Goal: Information Seeking & Learning: Learn about a topic

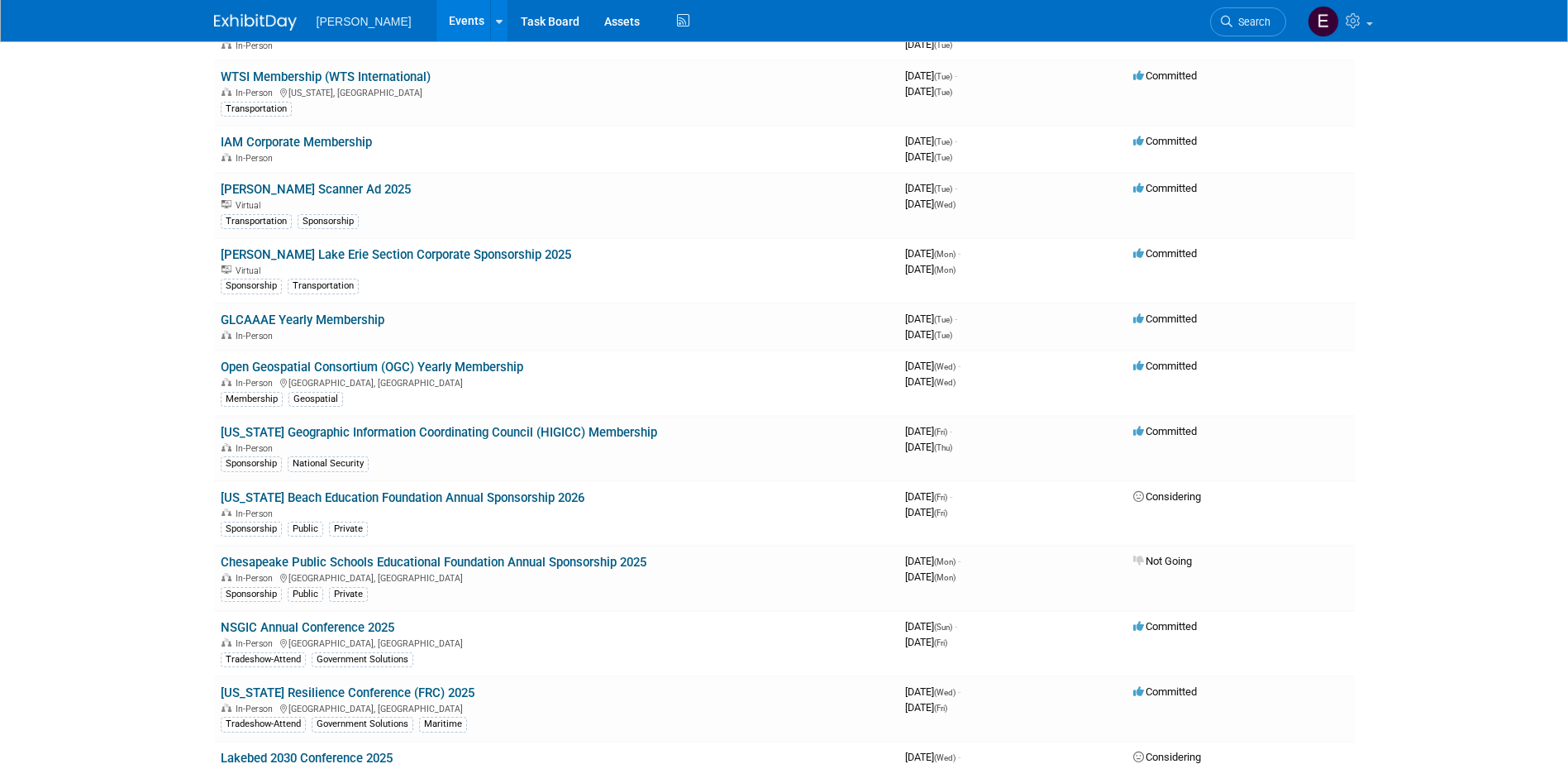
scroll to position [1336, 0]
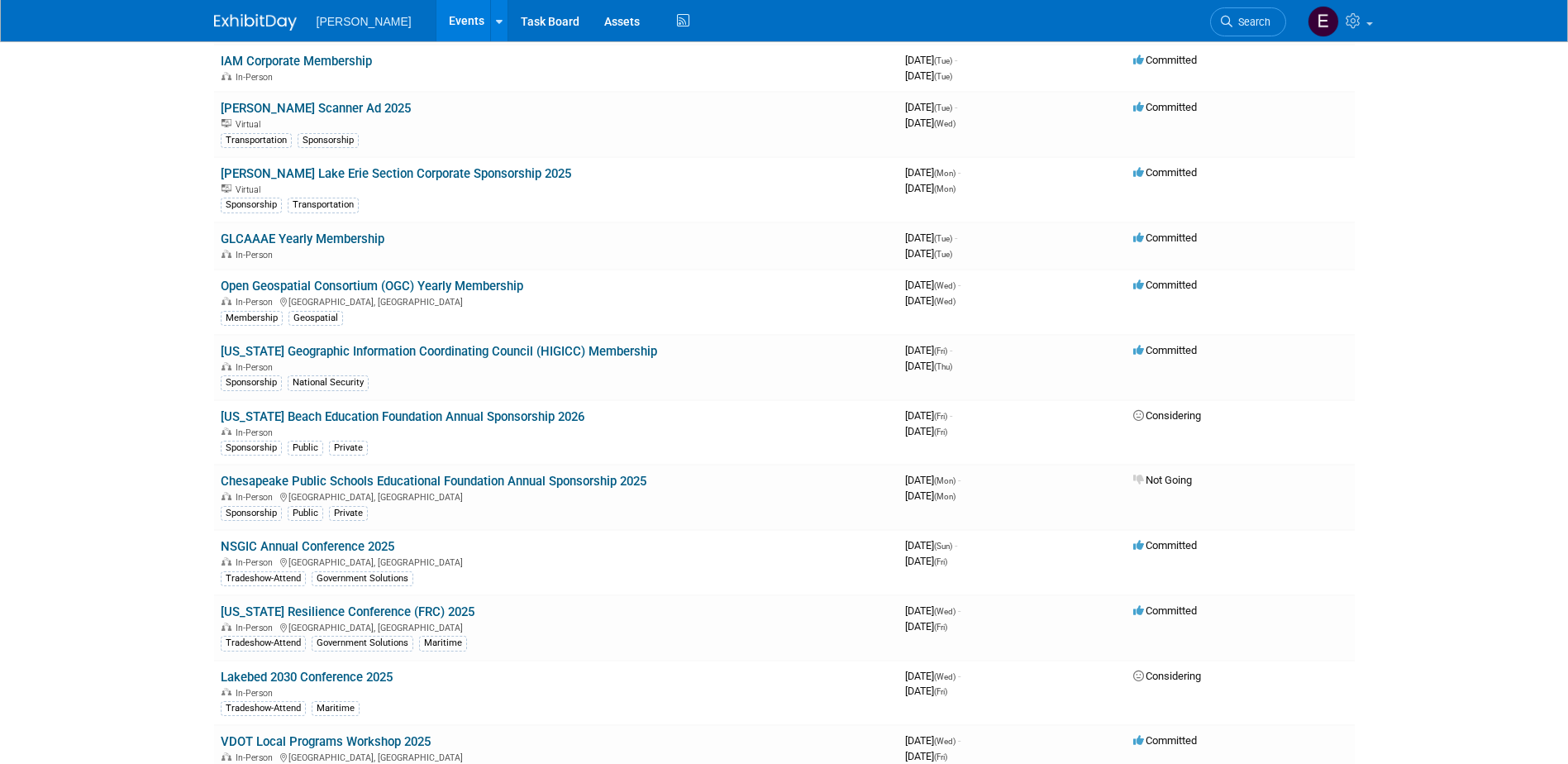
click at [1242, 26] on span "Search" at bounding box center [1251, 21] width 38 height 12
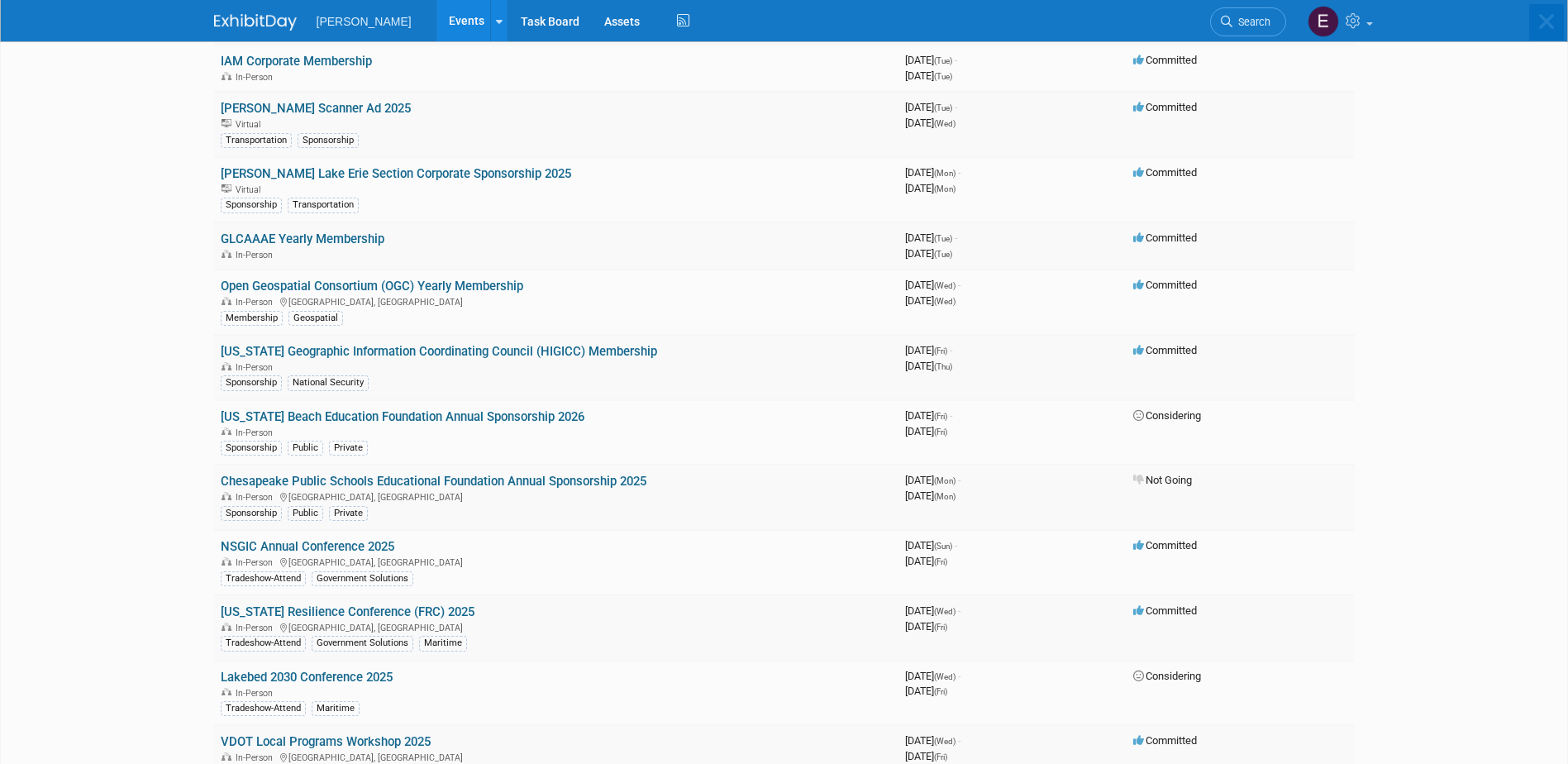
scroll to position [0, 0]
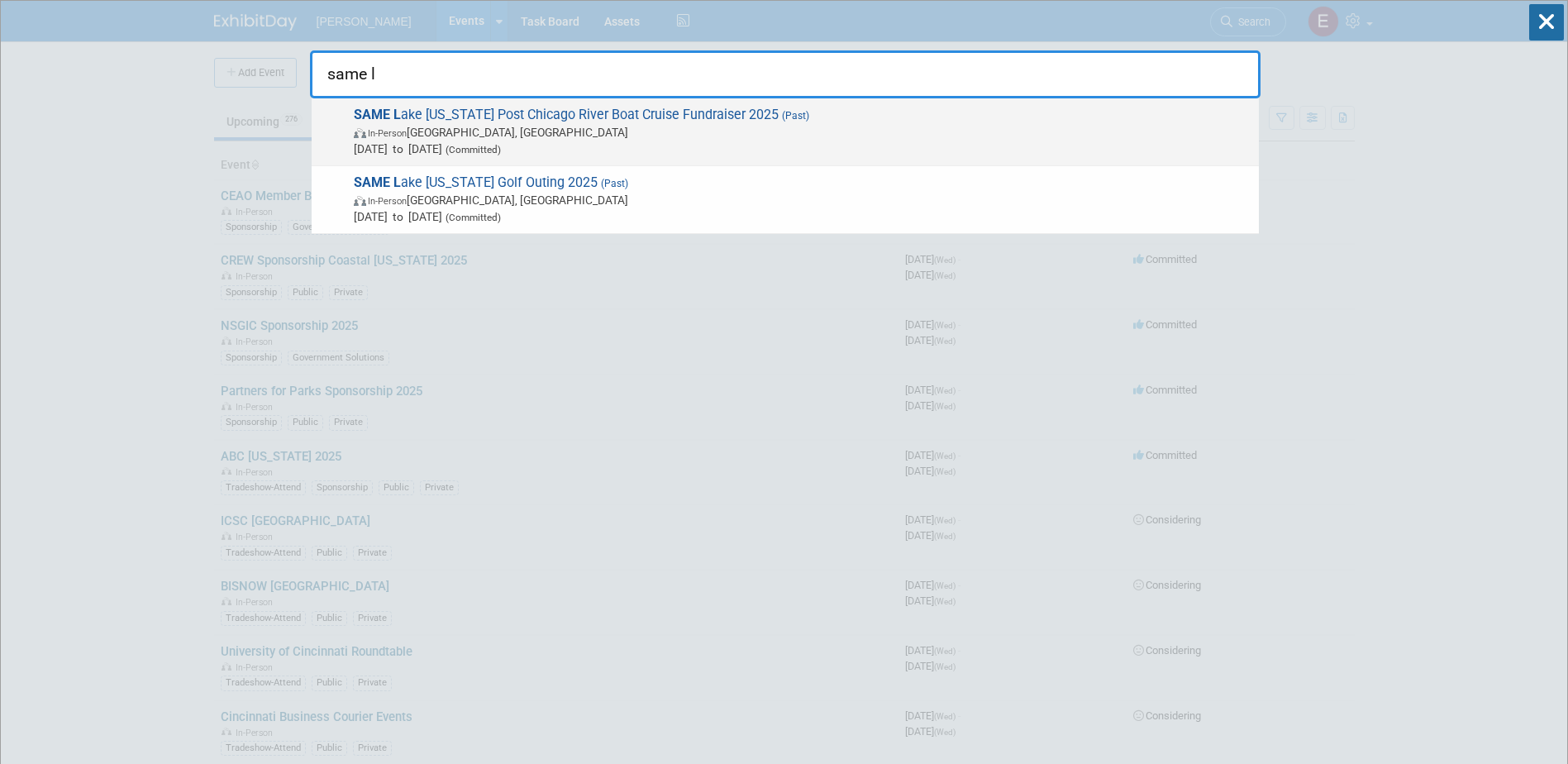
type input "same l"
click at [726, 103] on div "SAME L ake Michigan Post Chicago River Boat Cruise Fundraiser 2025 (Past) In-Pe…" at bounding box center [785, 132] width 948 height 68
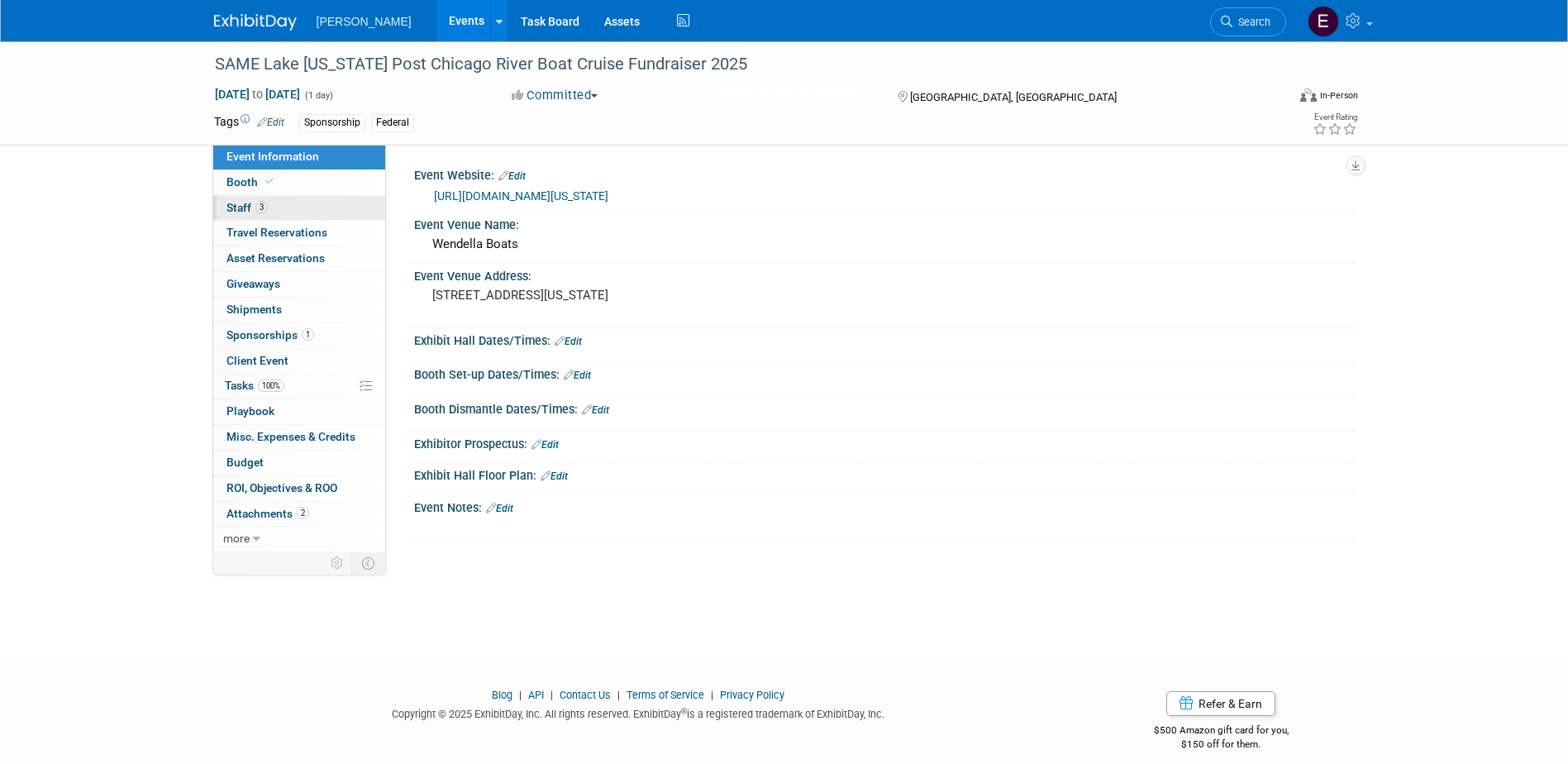
click at [294, 215] on link "3 Staff 3" at bounding box center [299, 208] width 172 height 25
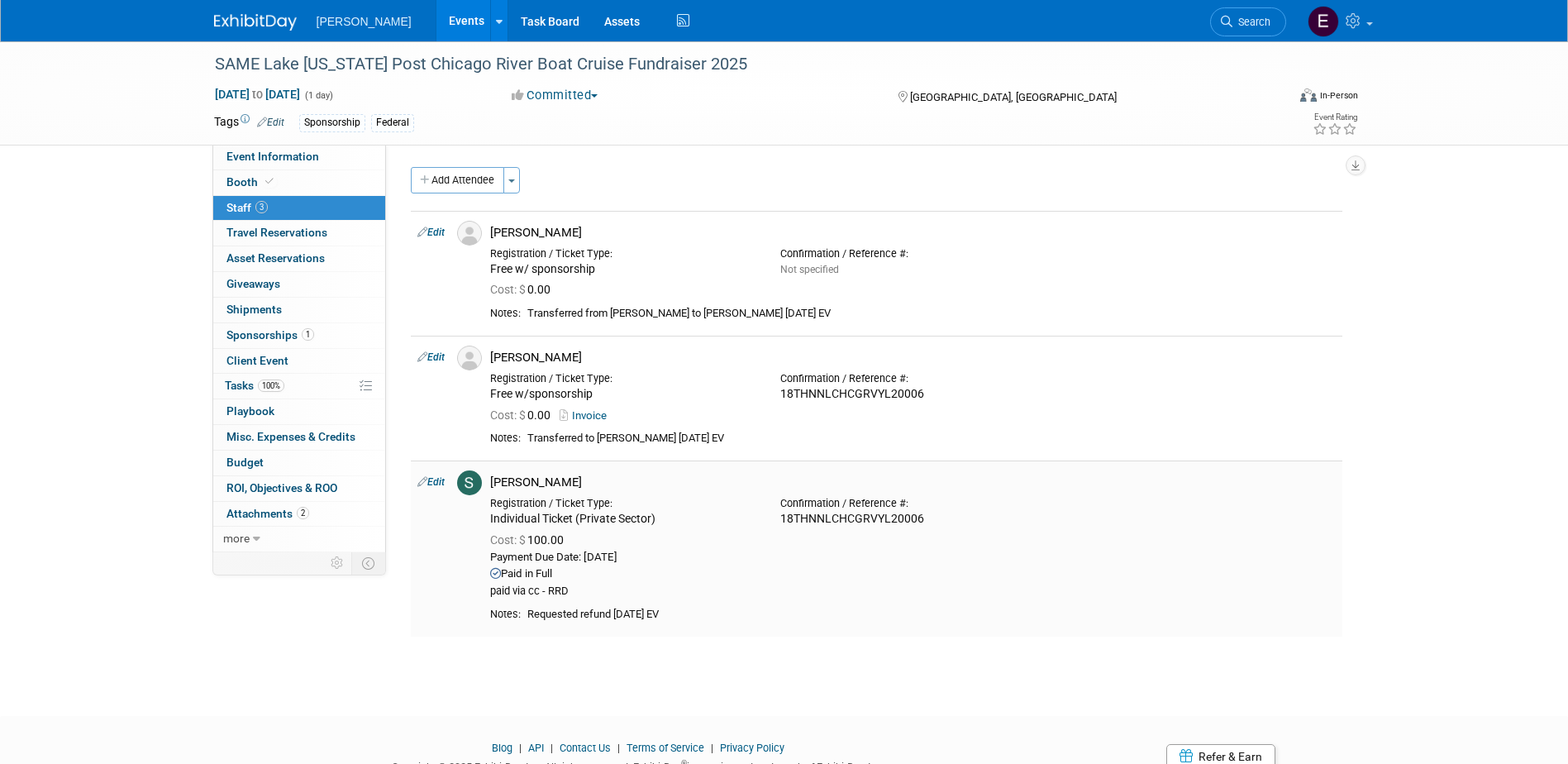
click at [427, 479] on link "Edit" at bounding box center [430, 481] width 27 height 11
select select "86d3521a-ef5b-4dff-bd84-06f43fdc993a"
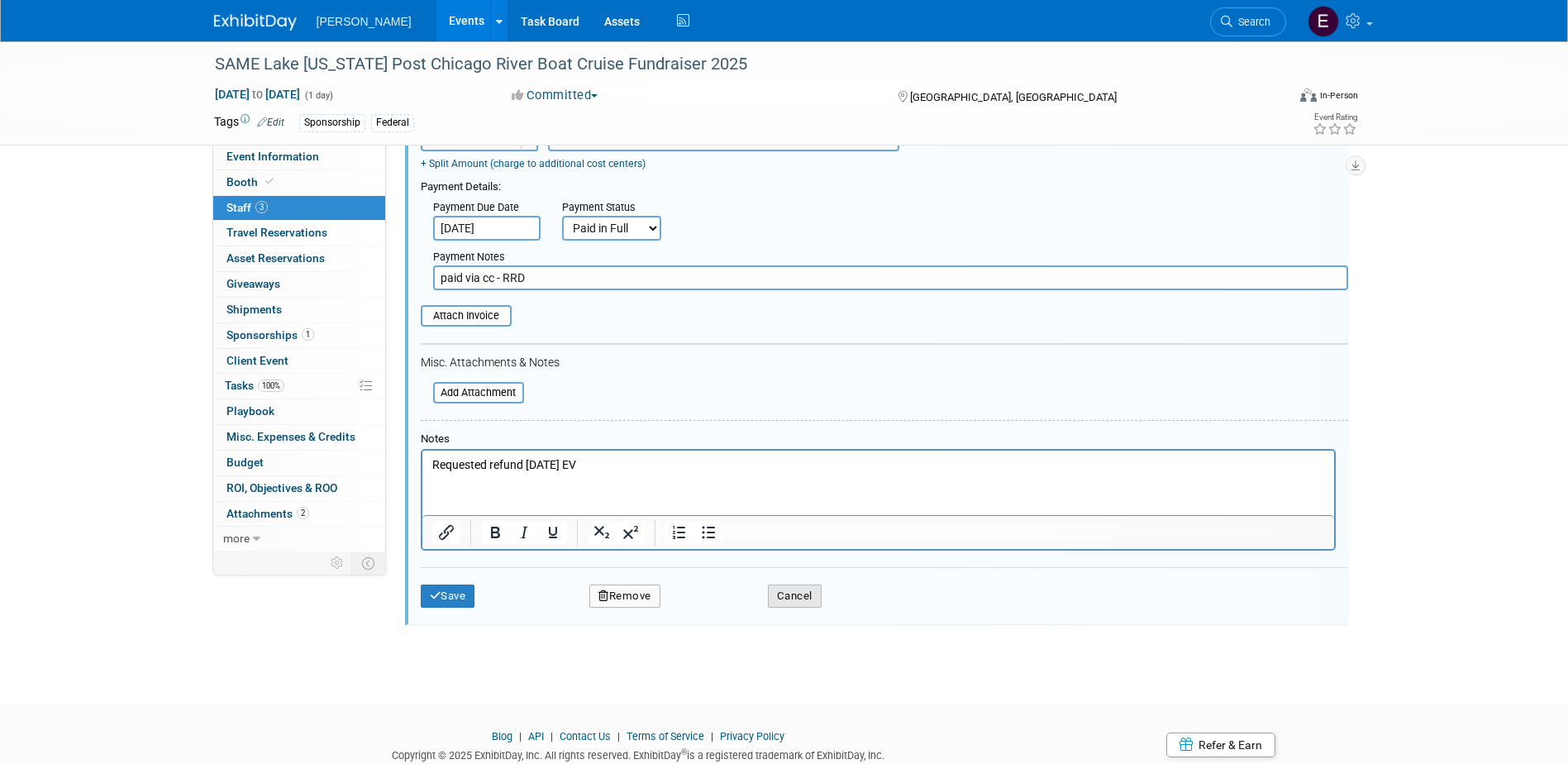
click at [790, 596] on button "Cancel" at bounding box center [795, 595] width 54 height 23
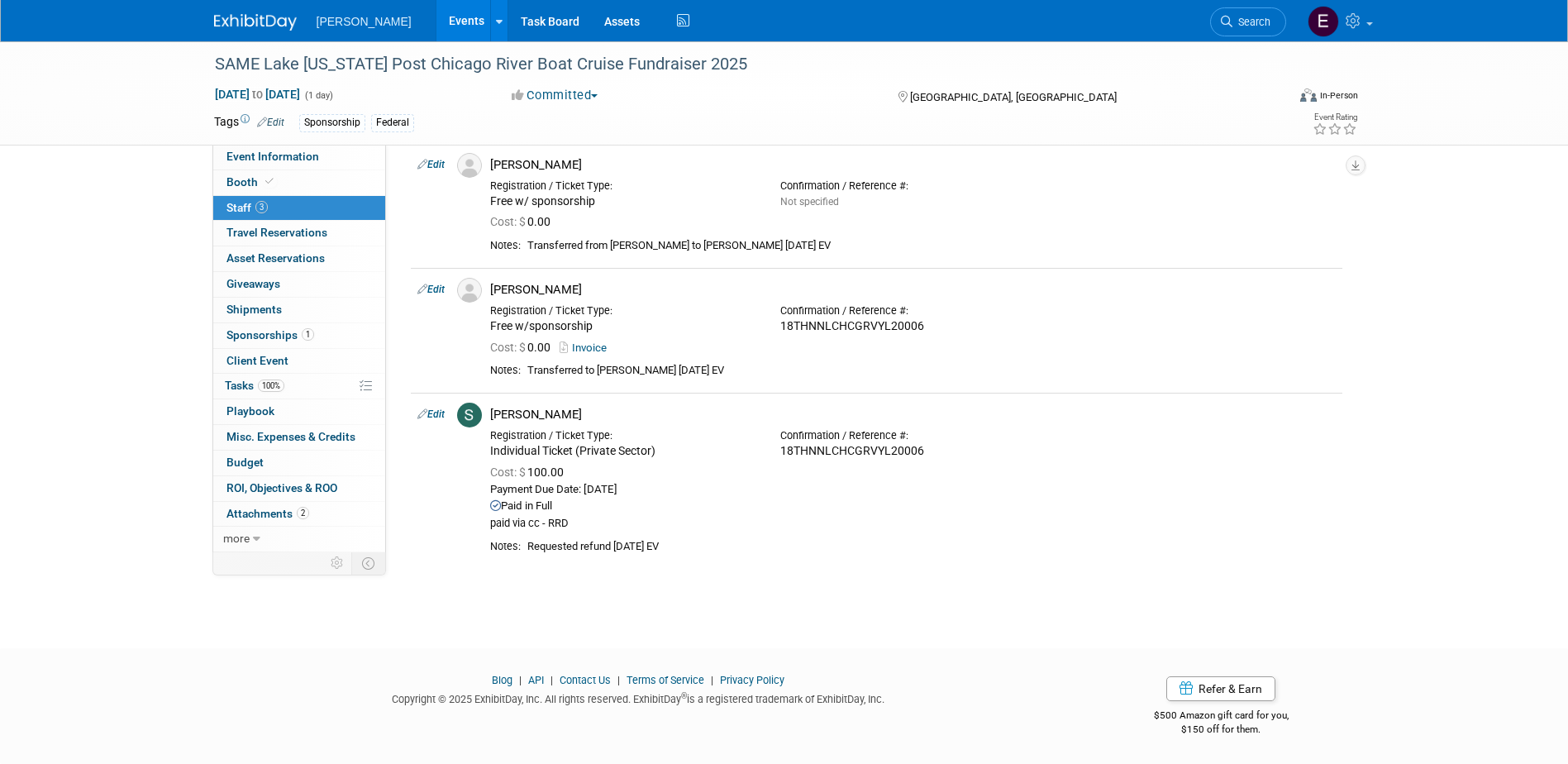
scroll to position [67, 0]
click at [1268, 17] on span "Search" at bounding box center [1251, 21] width 38 height 12
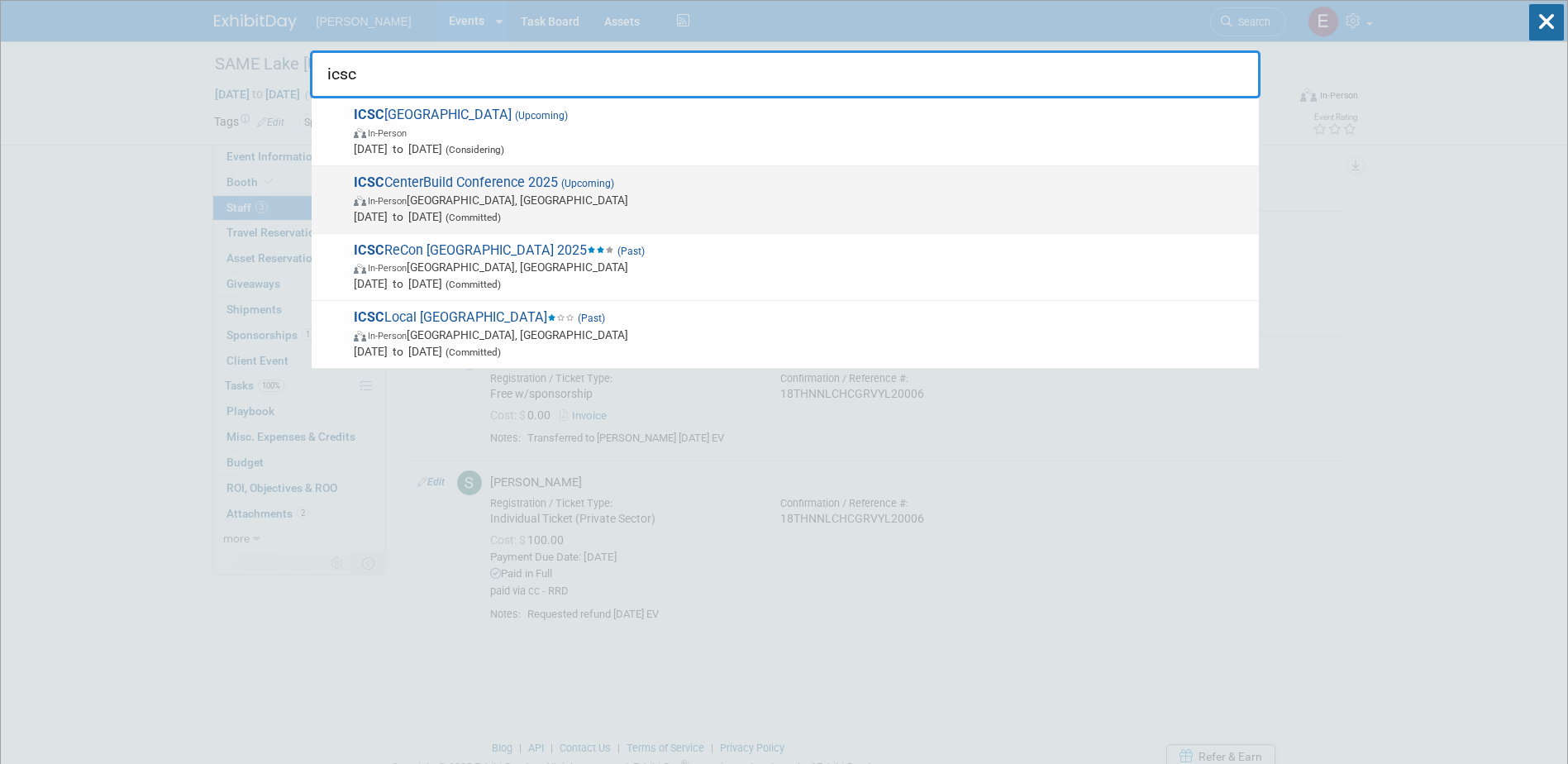
type input "icsc"
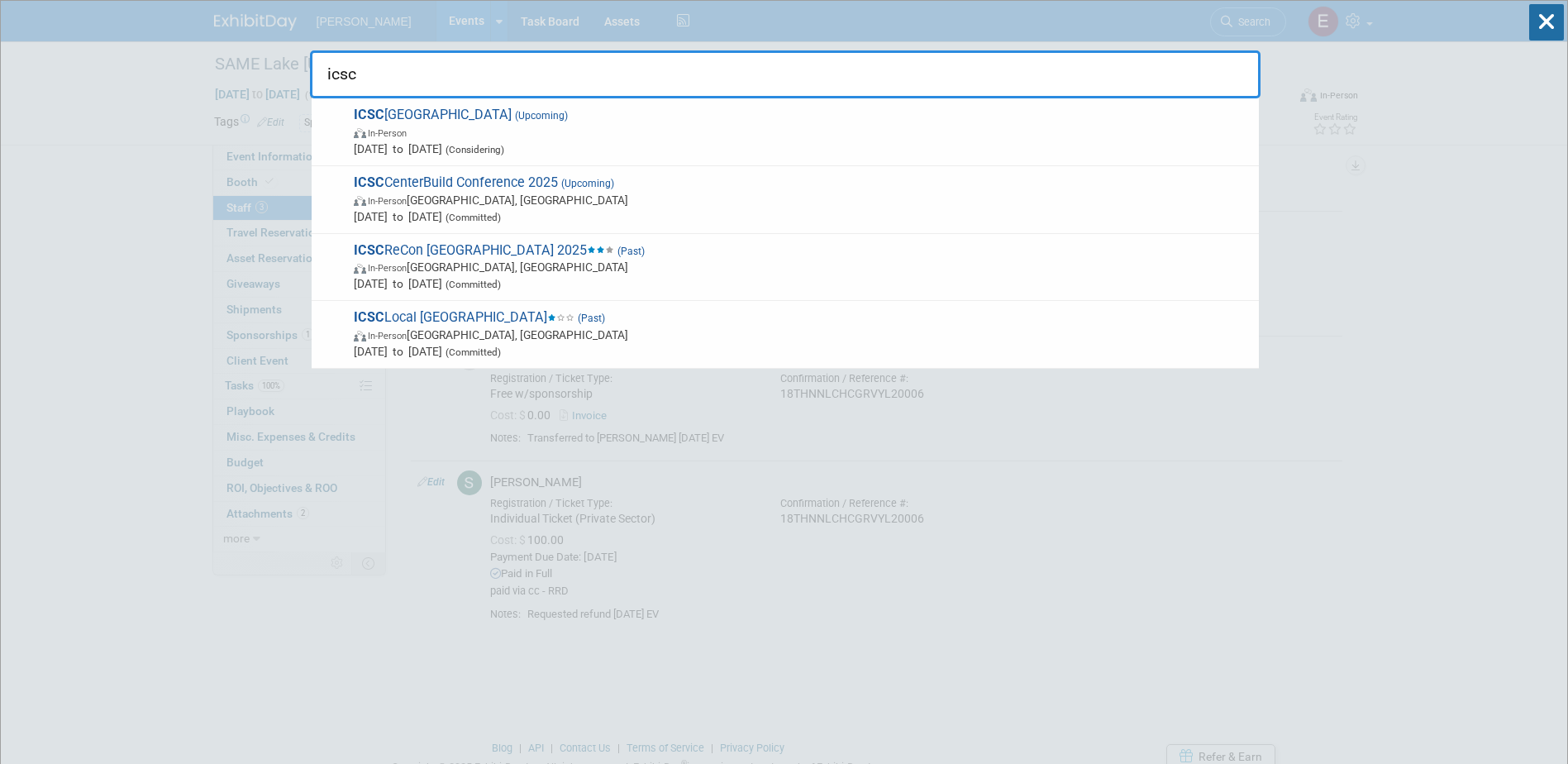
click at [449, 200] on span "In-Person Phoenix, AZ" at bounding box center [802, 200] width 897 height 17
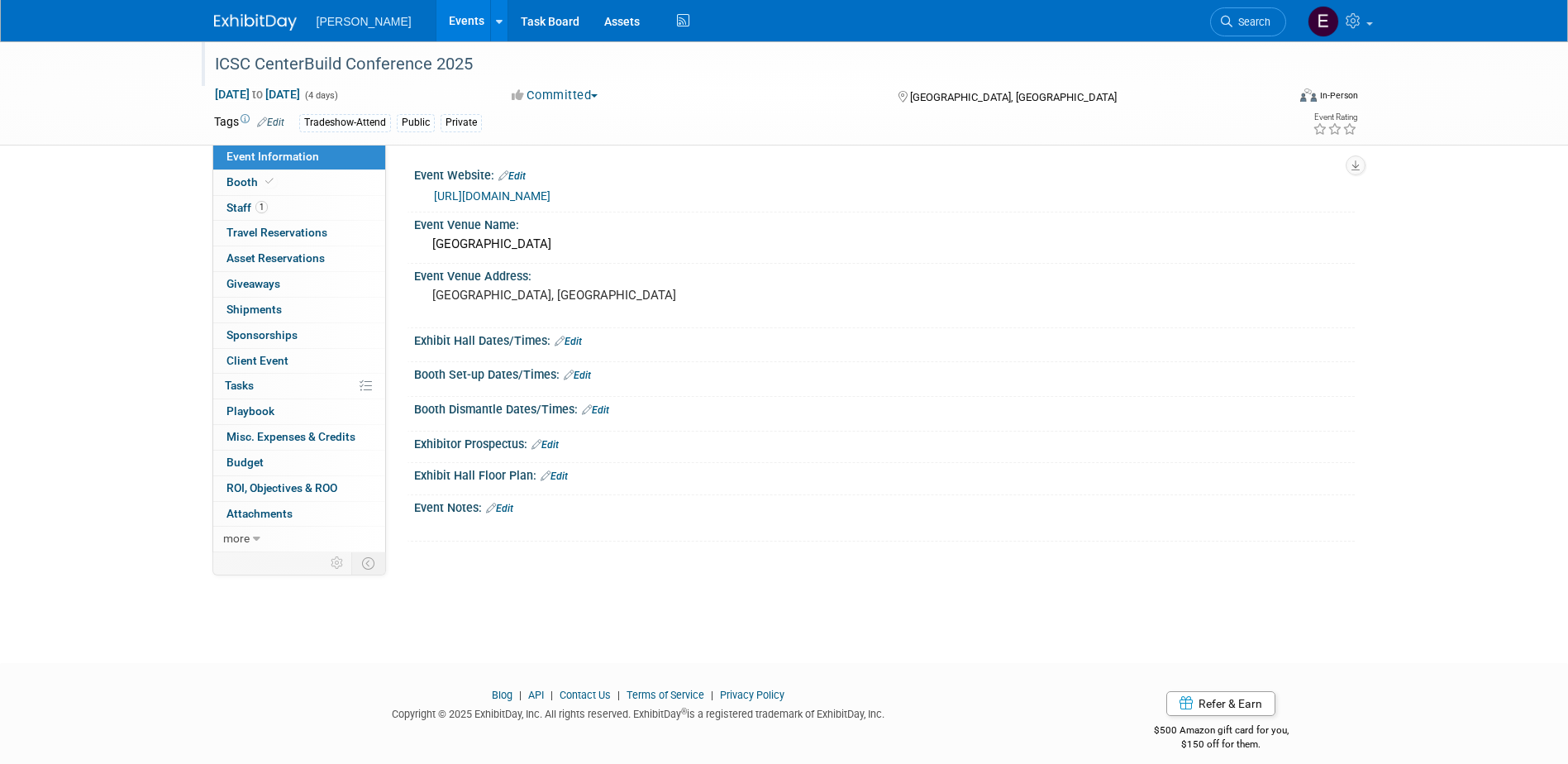
click at [370, 68] on div "ICSC CenterBuild Conference 2025" at bounding box center [735, 64] width 1052 height 30
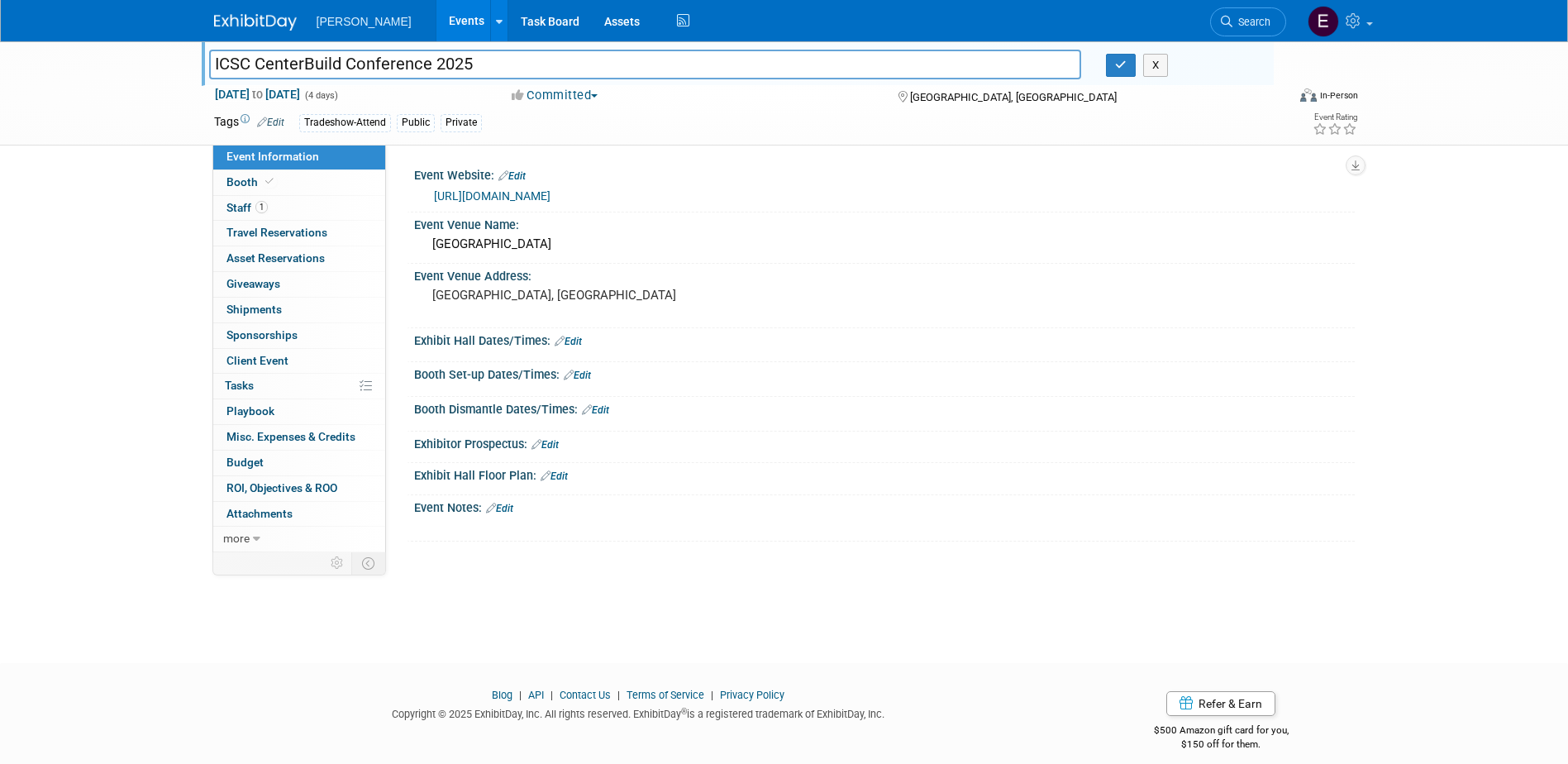
drag, startPoint x: 457, startPoint y: 63, endPoint x: 223, endPoint y: 62, distance: 234.0
click at [210, 66] on input "ICSC CenterBuild Conference 2025" at bounding box center [645, 63] width 873 height 29
click at [797, 274] on div "Event Venue Address:" at bounding box center [885, 274] width 940 height 20
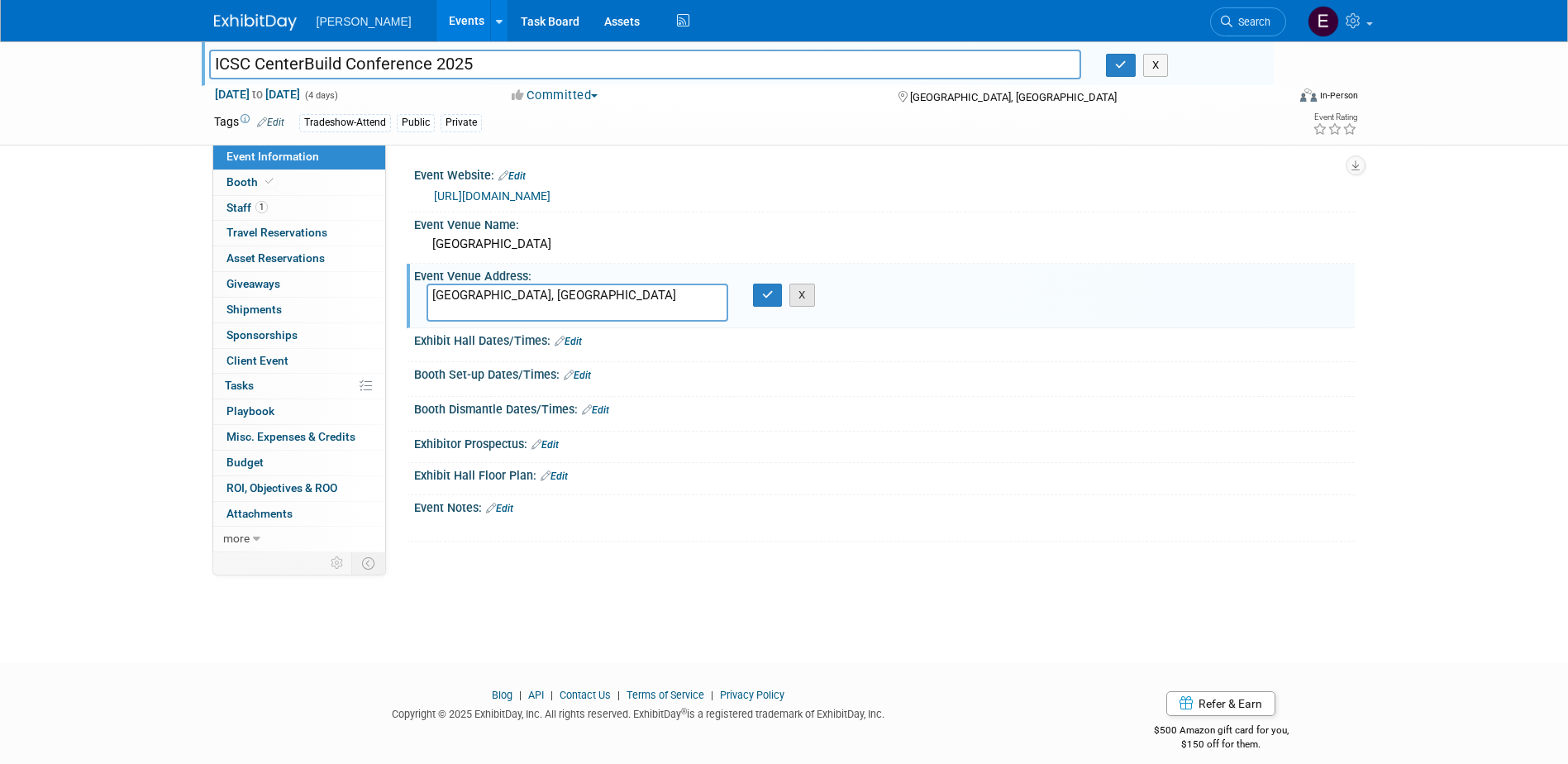
click at [815, 297] on div "Event Venue Address: [GEOGRAPHIC_DATA], [GEOGRAPHIC_DATA] [GEOGRAPHIC_DATA], [G…" at bounding box center [881, 295] width 948 height 64
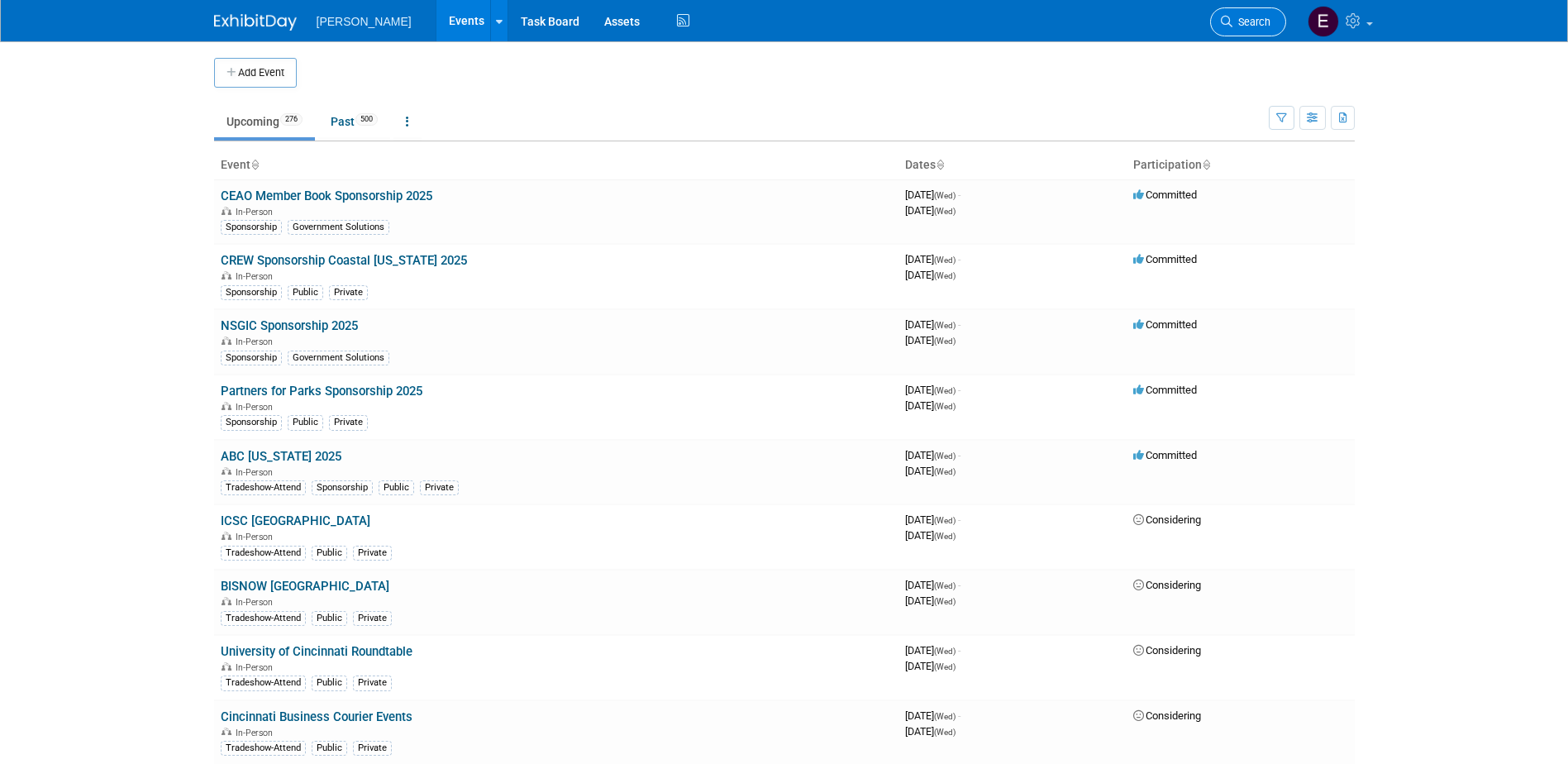
click at [1268, 19] on span "Search" at bounding box center [1251, 21] width 38 height 12
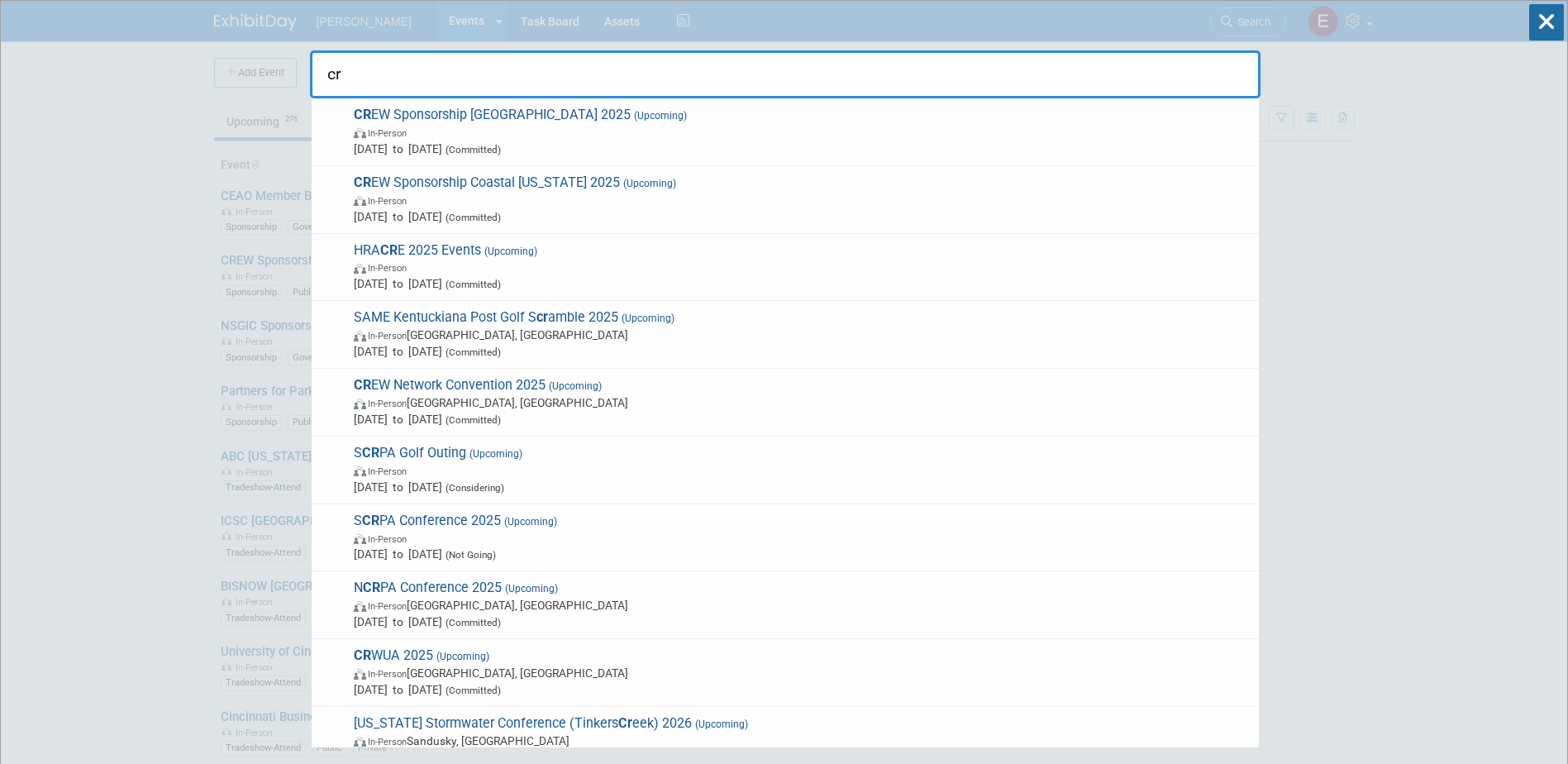
type input "c"
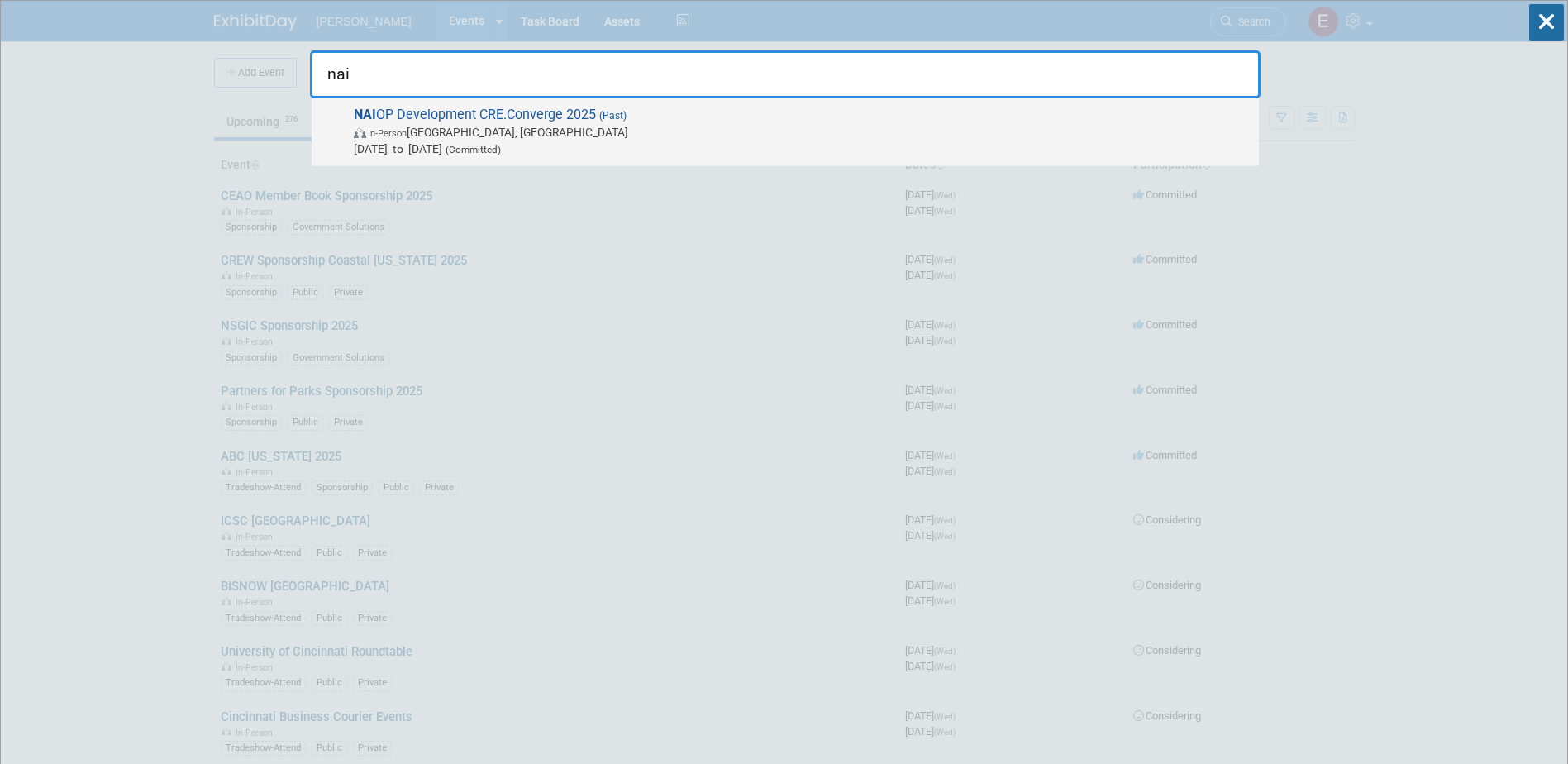
type input "nai"
click at [483, 100] on div "NAI OP Development CRE.Converge 2025 (Past) In-Person Toronto, Canada Sep 8, 20…" at bounding box center [785, 132] width 948 height 68
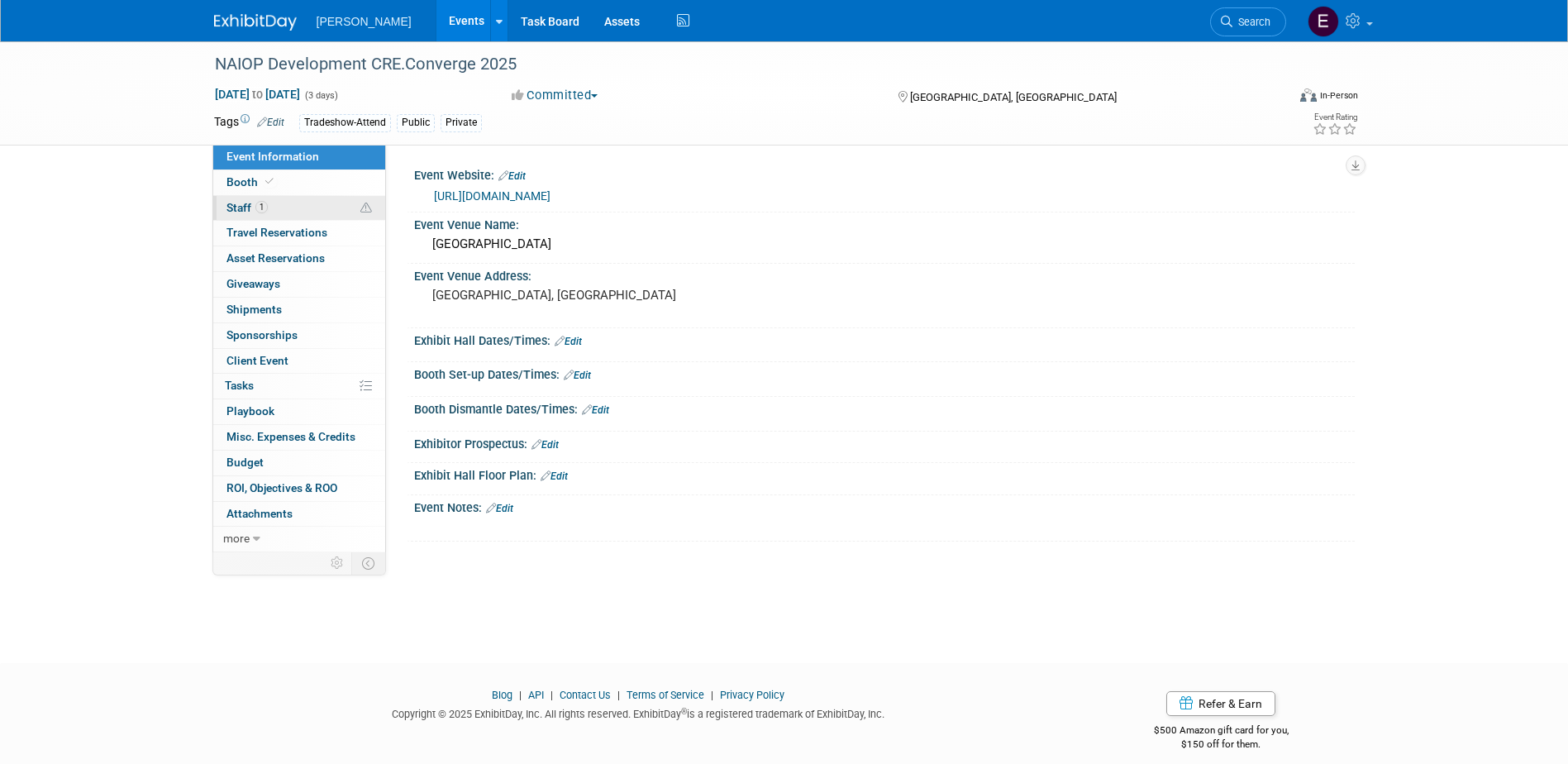
click at [286, 201] on link "1 Staff 1" at bounding box center [299, 208] width 172 height 25
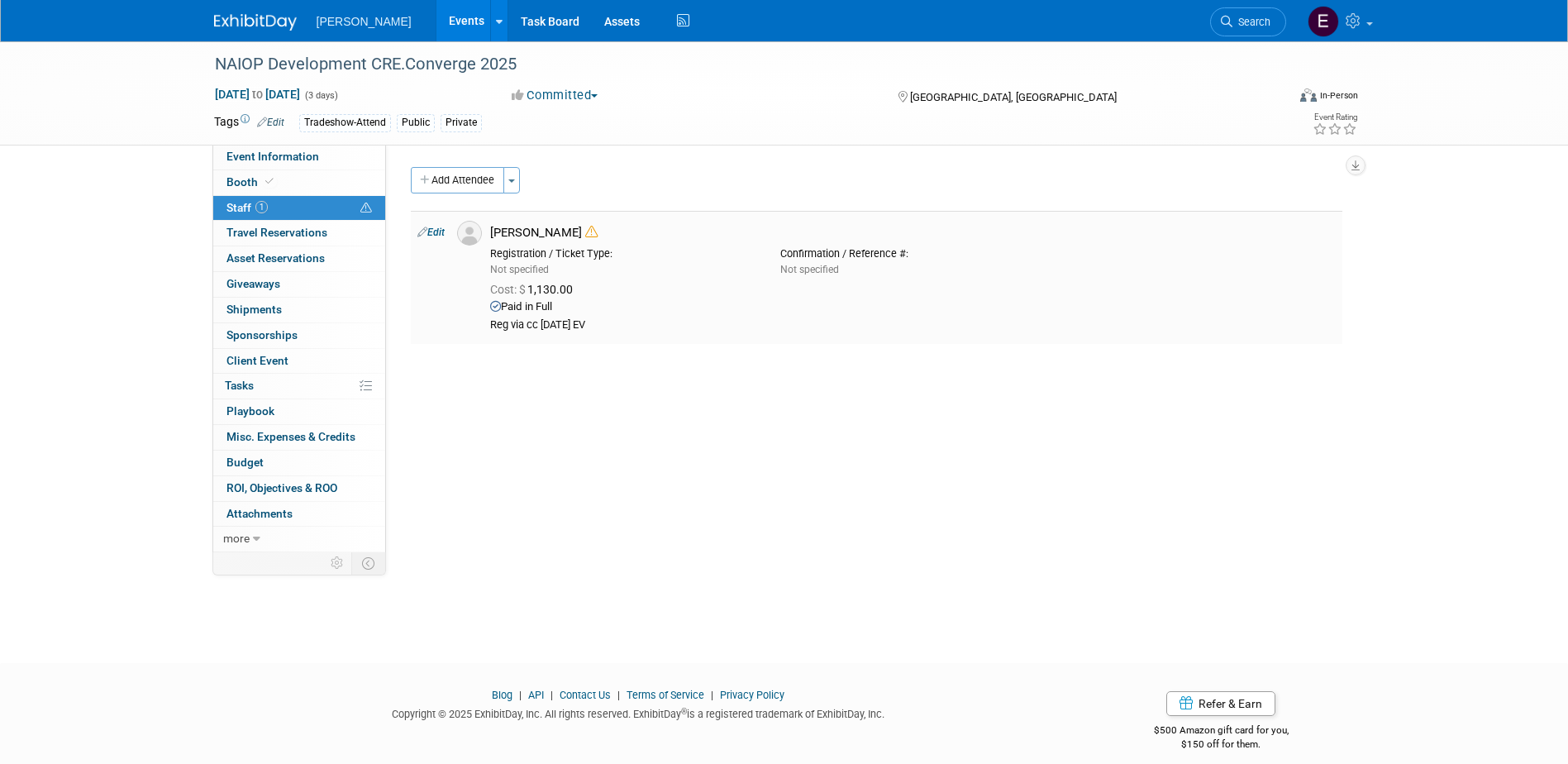
click at [436, 231] on link "Edit" at bounding box center [430, 232] width 27 height 11
select select "42c6ba8e-9175-4ba4-9b15-882d9bc53c66"
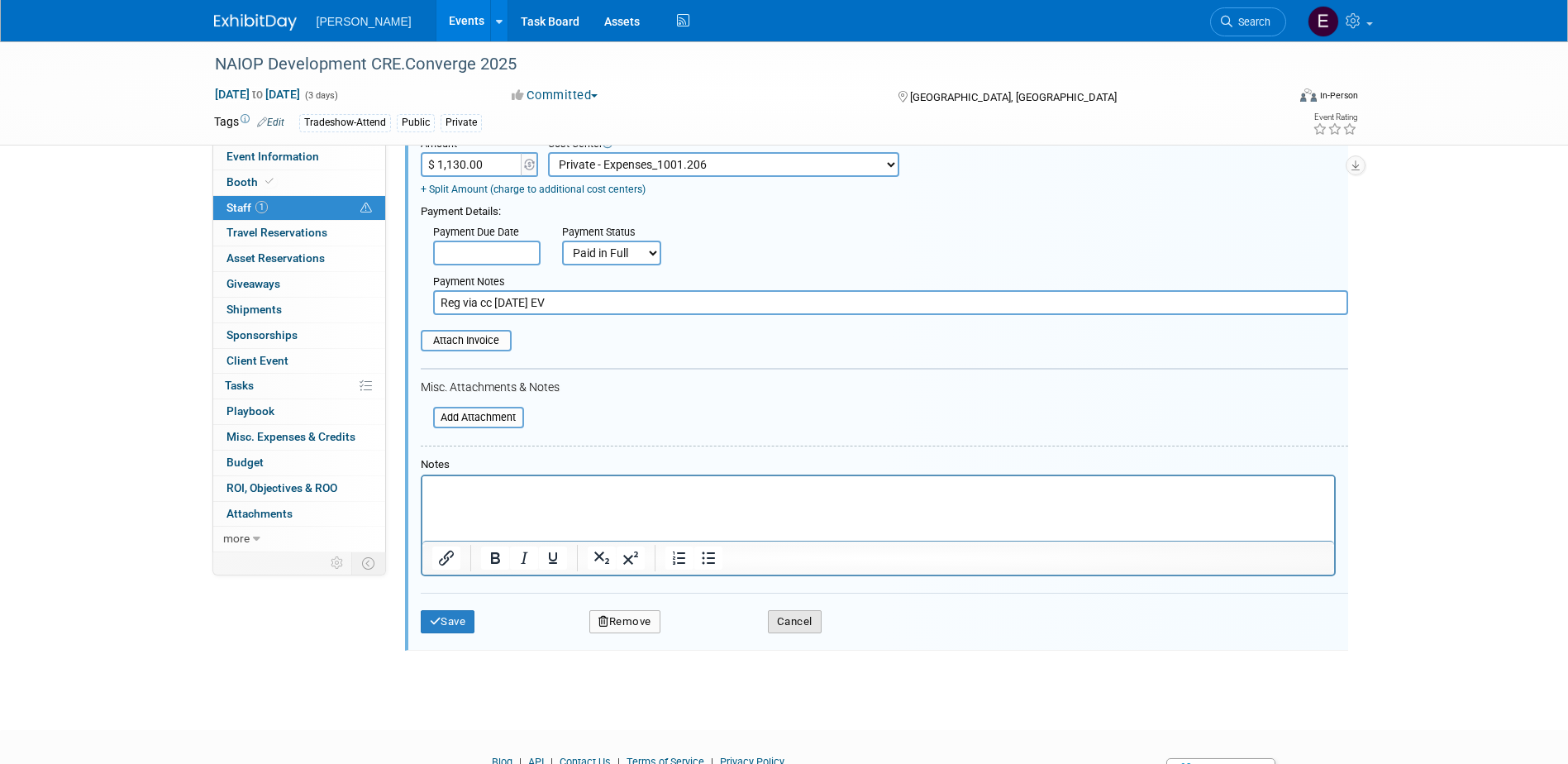
click at [788, 624] on button "Cancel" at bounding box center [795, 621] width 54 height 23
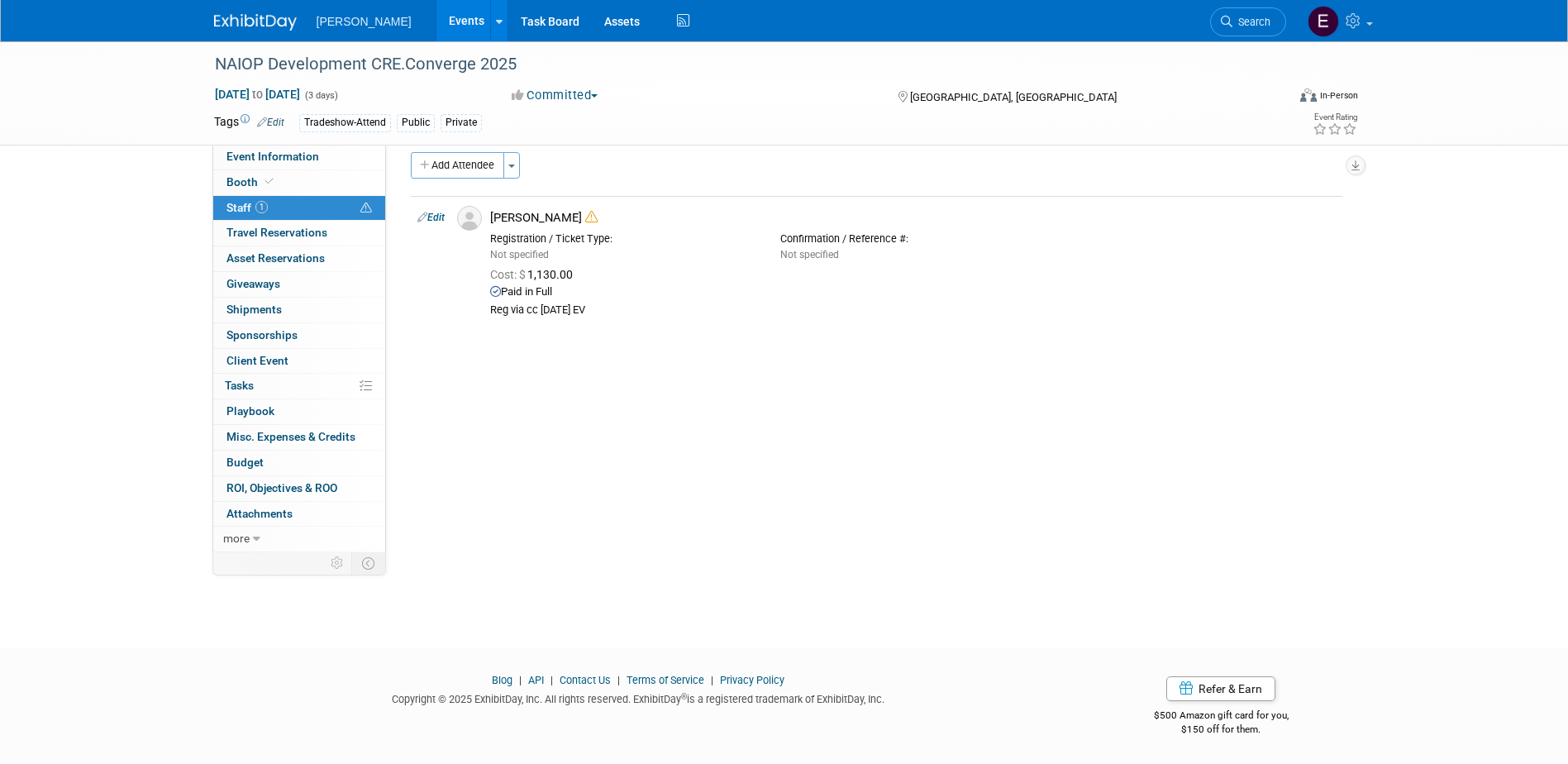
scroll to position [15, 0]
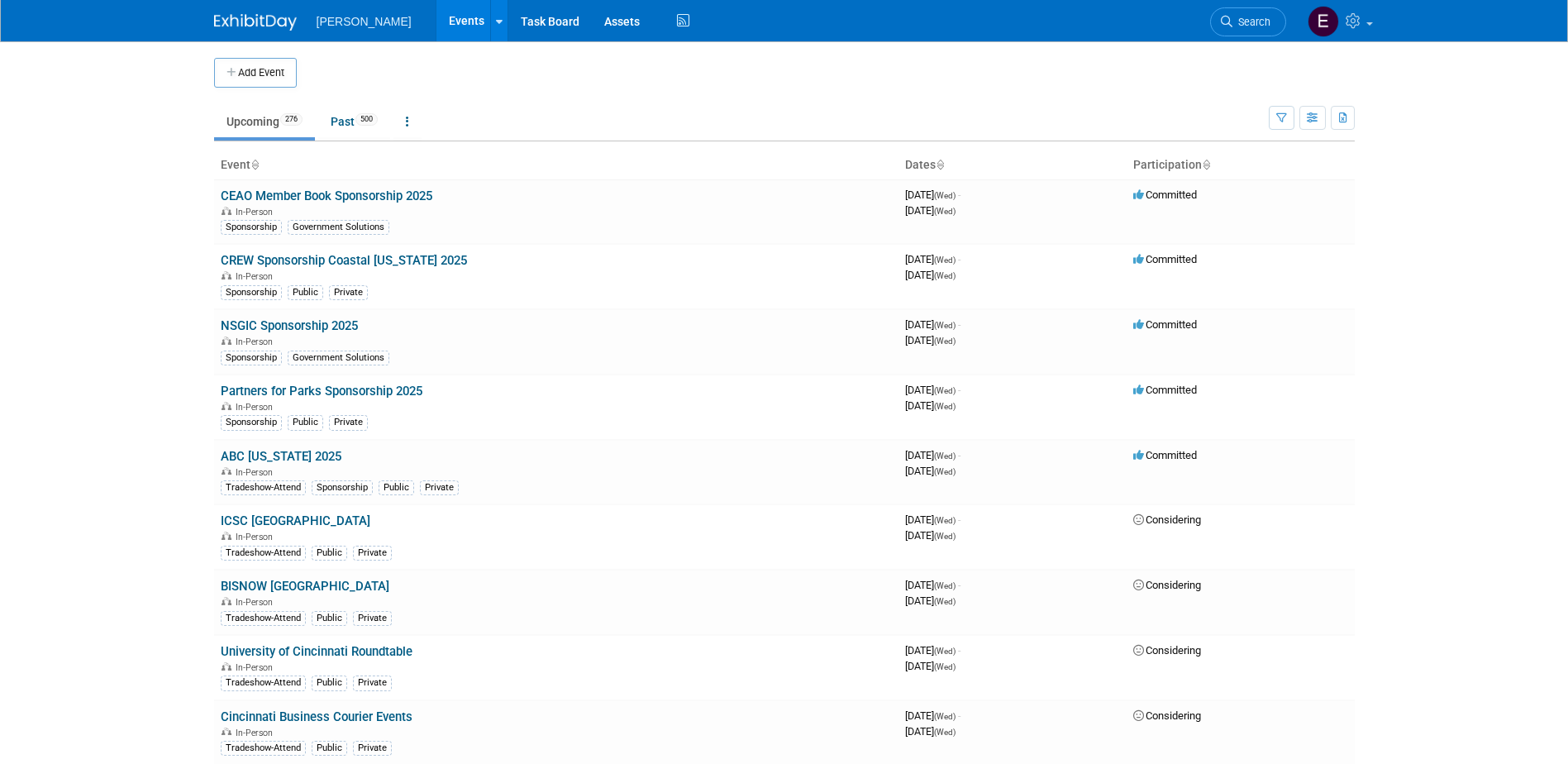
click at [1252, 24] on span "Search" at bounding box center [1251, 21] width 38 height 12
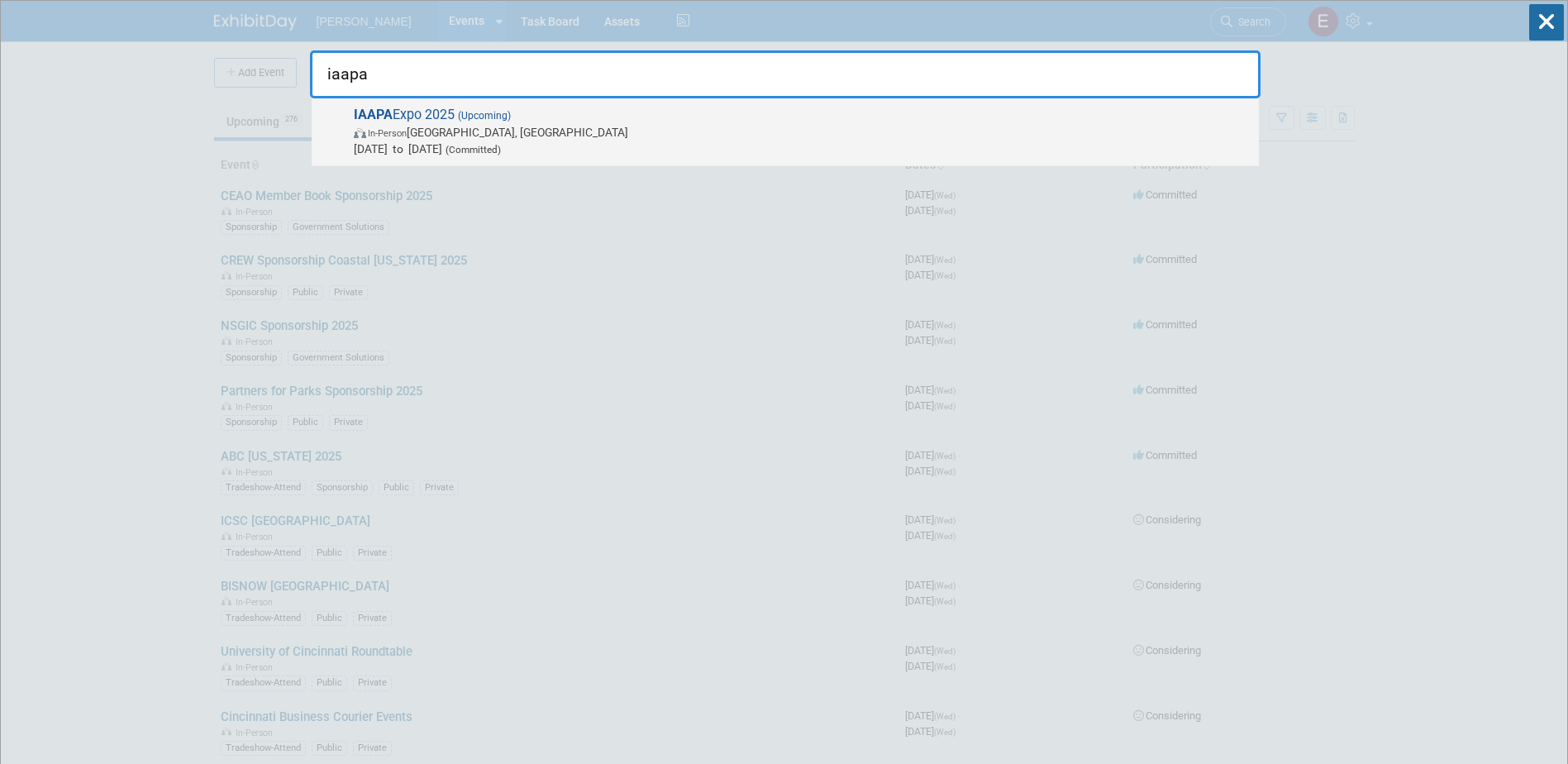
type input "iaapa"
click at [376, 148] on span "Nov 18, 2025 to Nov 21, 2025 (Committed)" at bounding box center [802, 149] width 897 height 17
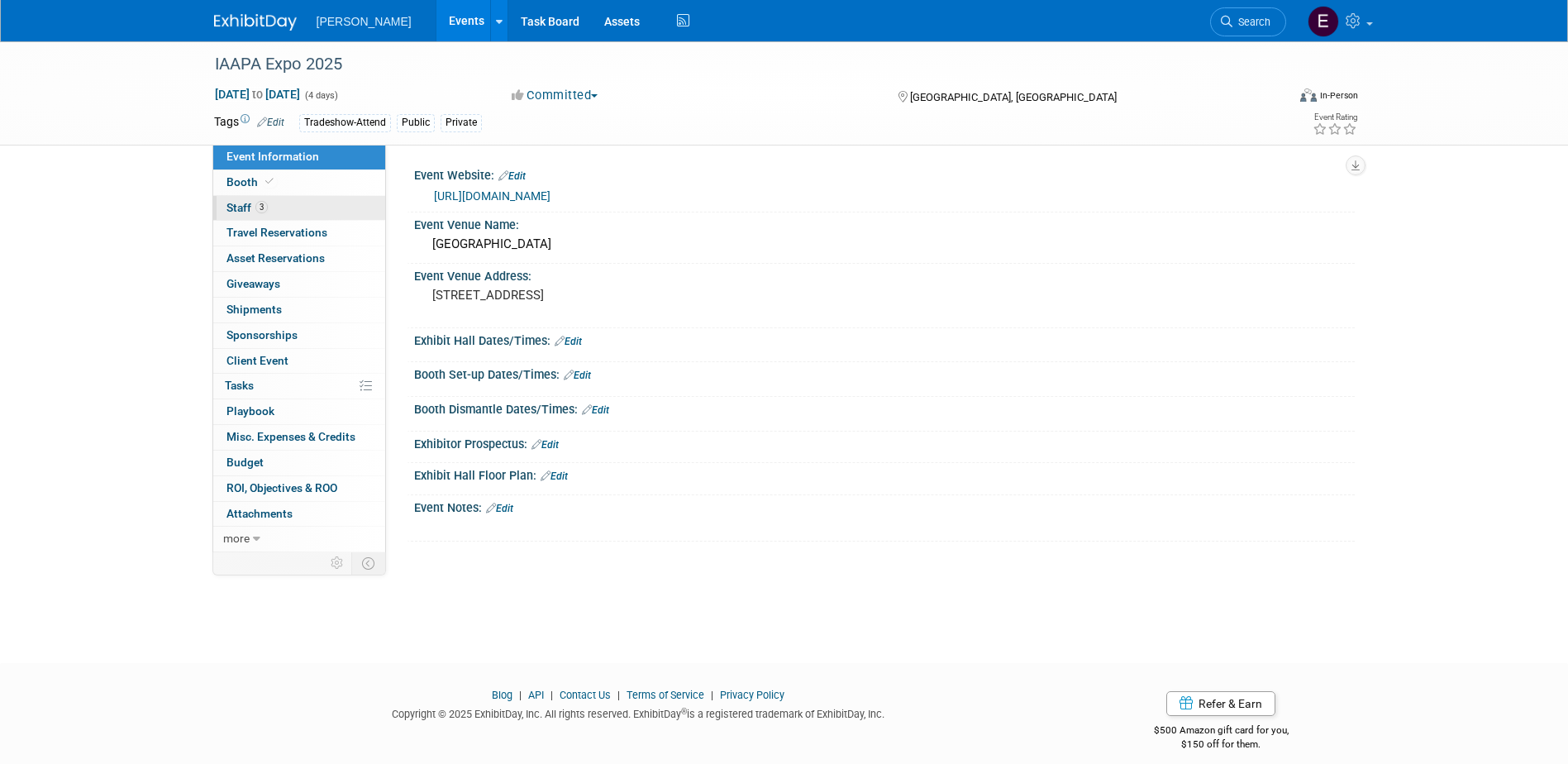
click at [270, 207] on link "3 Staff 3" at bounding box center [299, 208] width 172 height 25
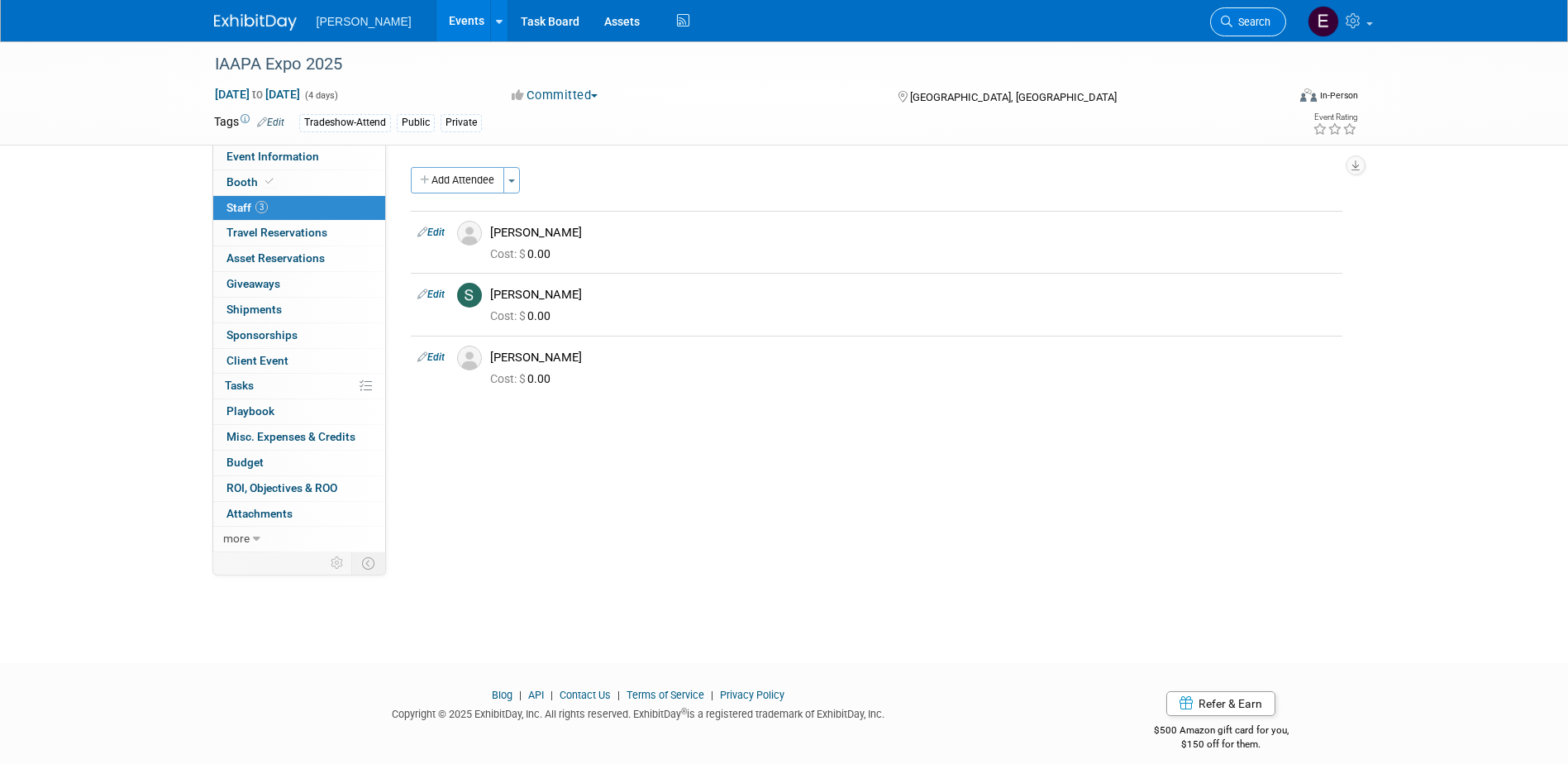
click at [1254, 34] on link "Search" at bounding box center [1248, 21] width 76 height 29
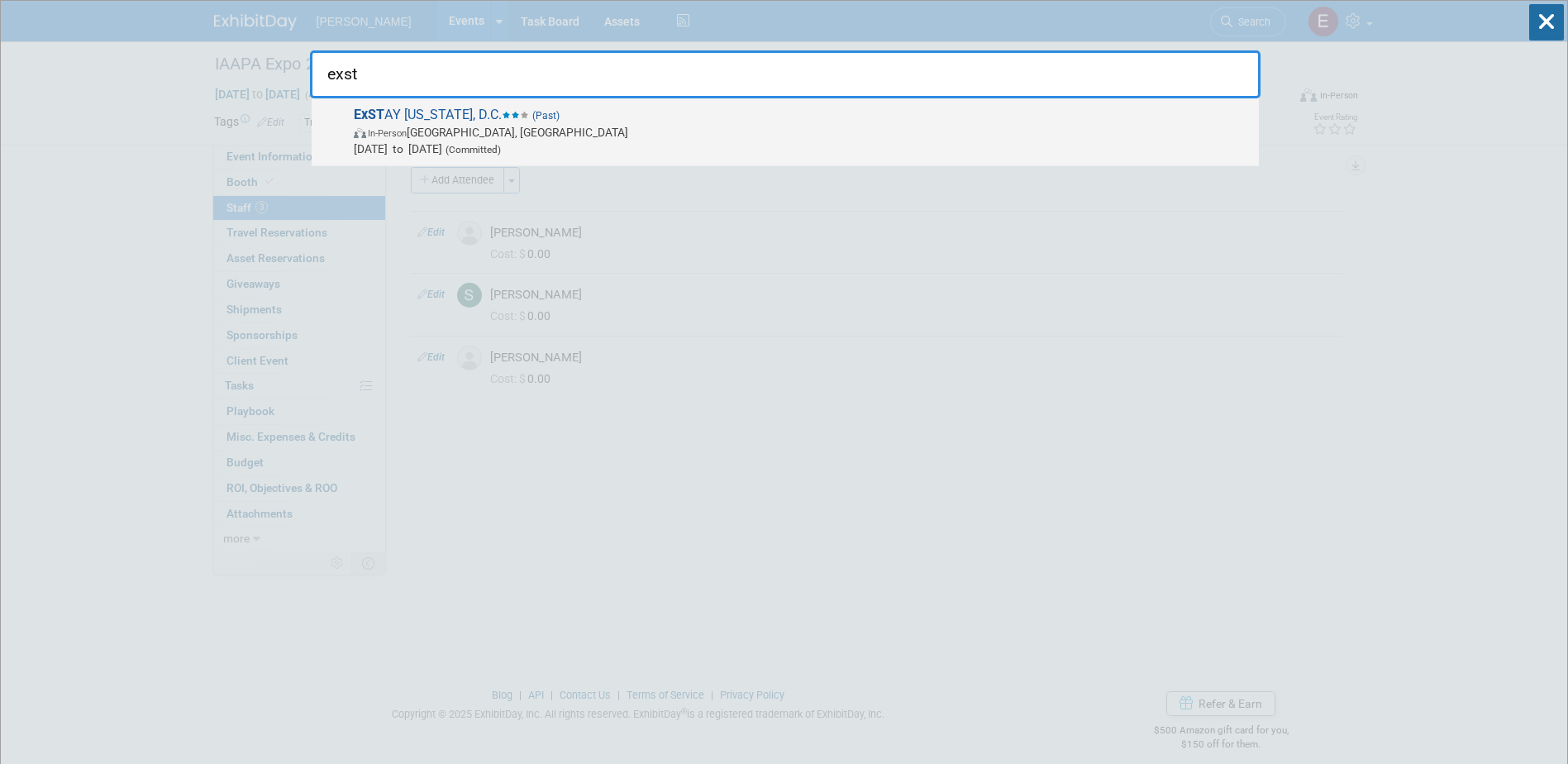
type input "exst"
click at [369, 122] on span "ExST AY Washington, D.C. (Past) In-Person Alexandria, VA Jul 30, 2025 to Jul 30…" at bounding box center [799, 132] width 902 height 50
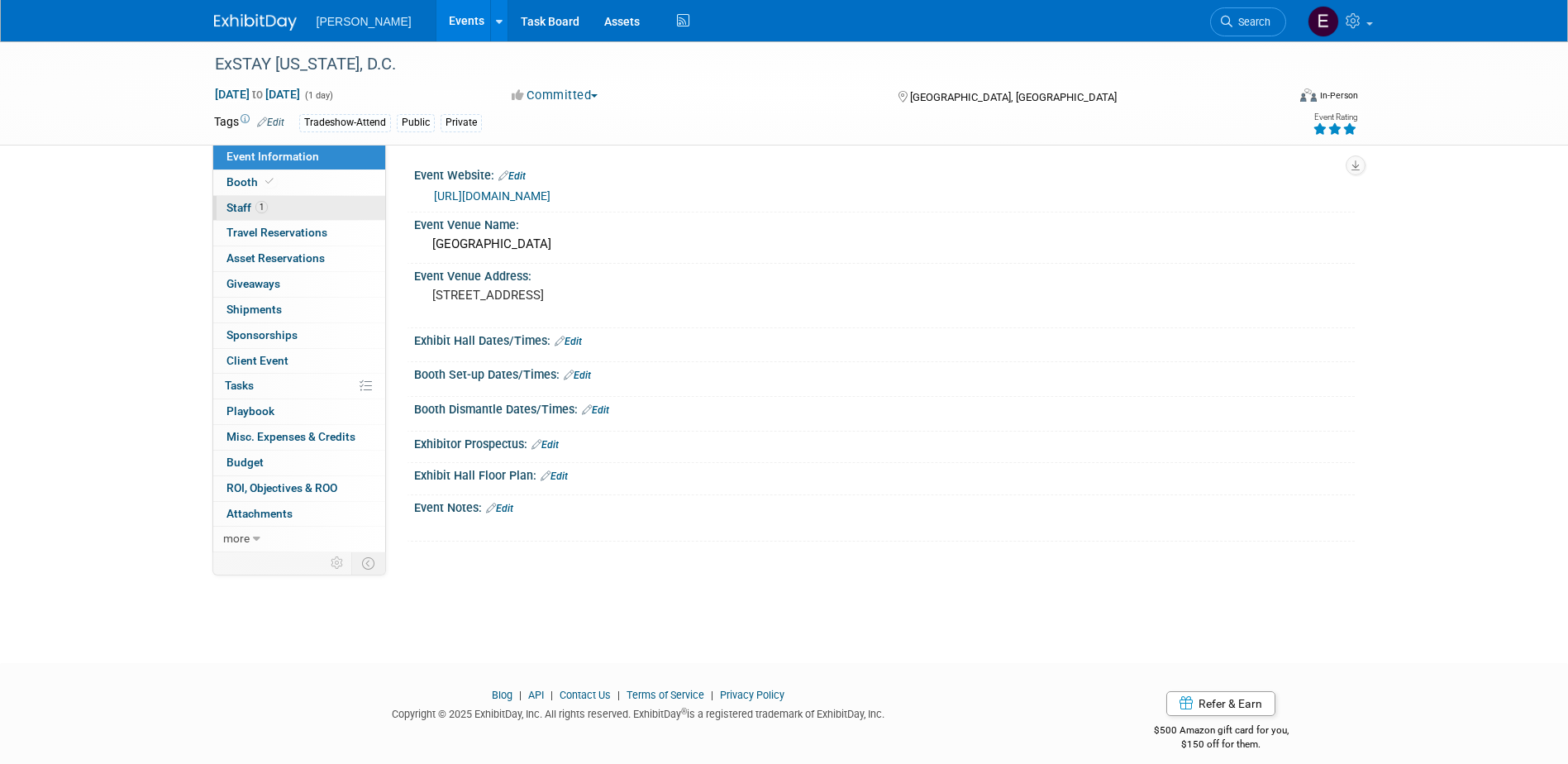
click at [294, 209] on link "1 Staff 1" at bounding box center [299, 208] width 172 height 25
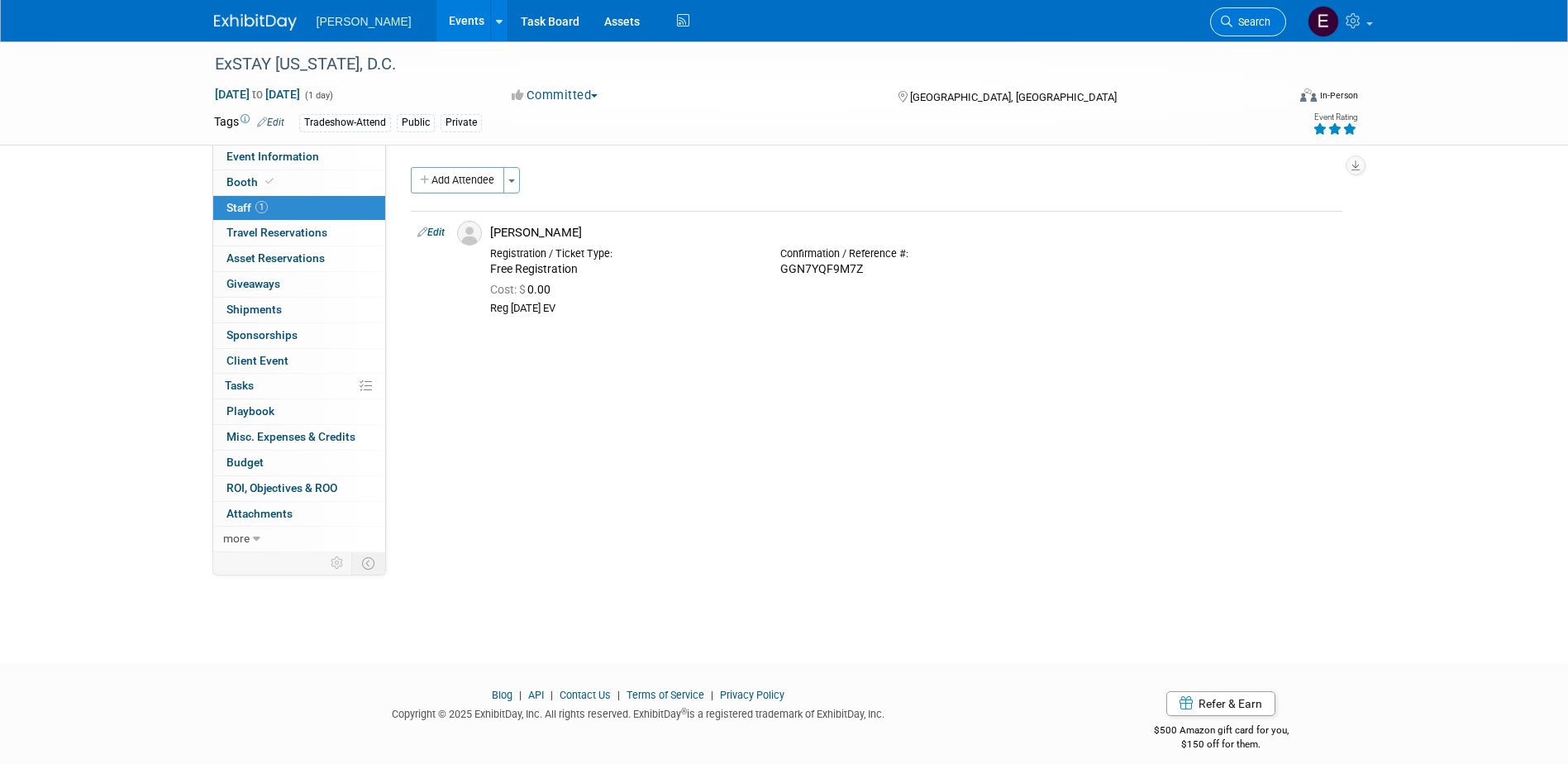
click at [1262, 22] on span "Search" at bounding box center [1251, 21] width 38 height 12
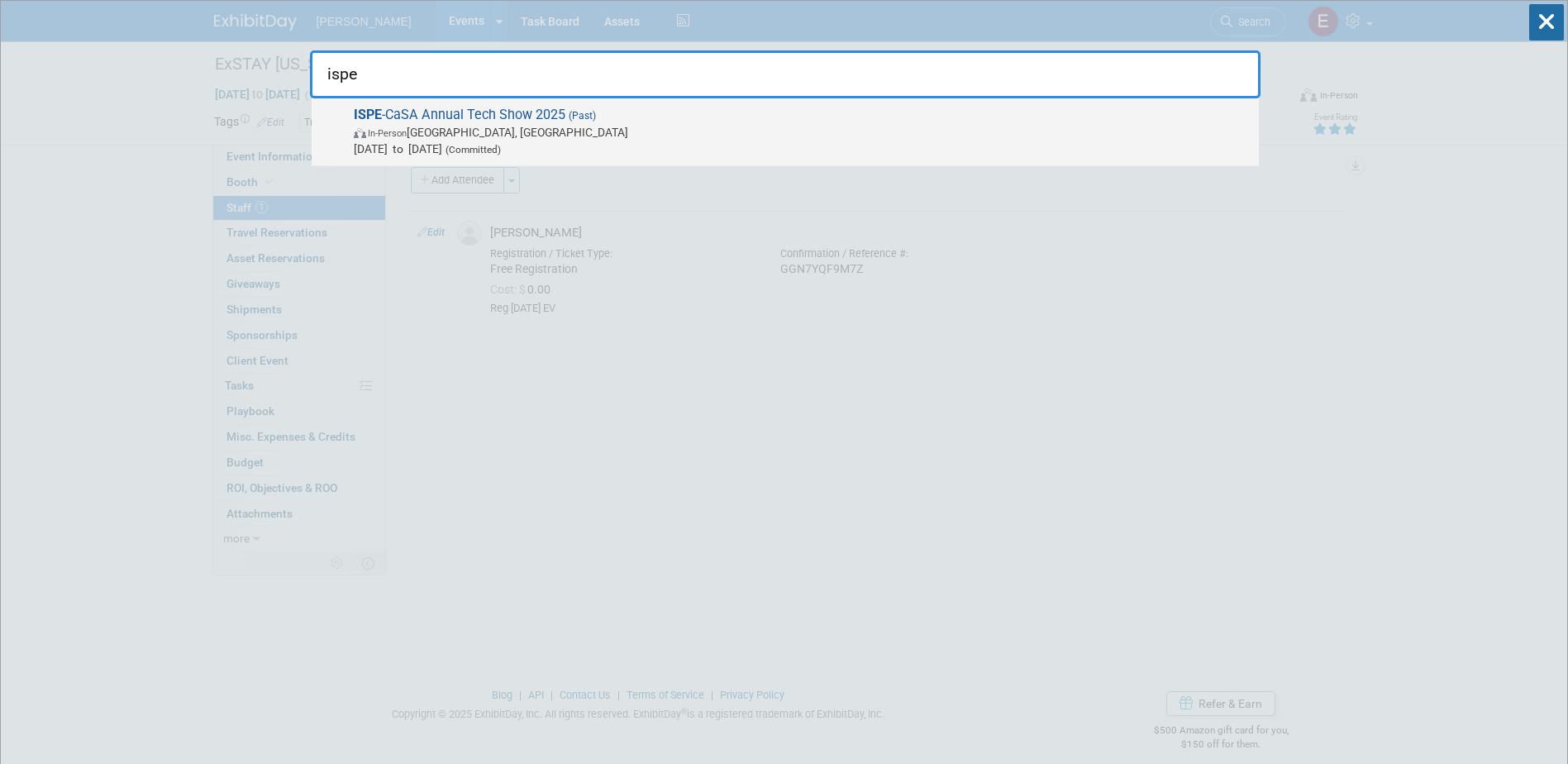
type input "ispe"
click at [471, 128] on span "In-Person Raleigh, NC" at bounding box center [802, 133] width 897 height 17
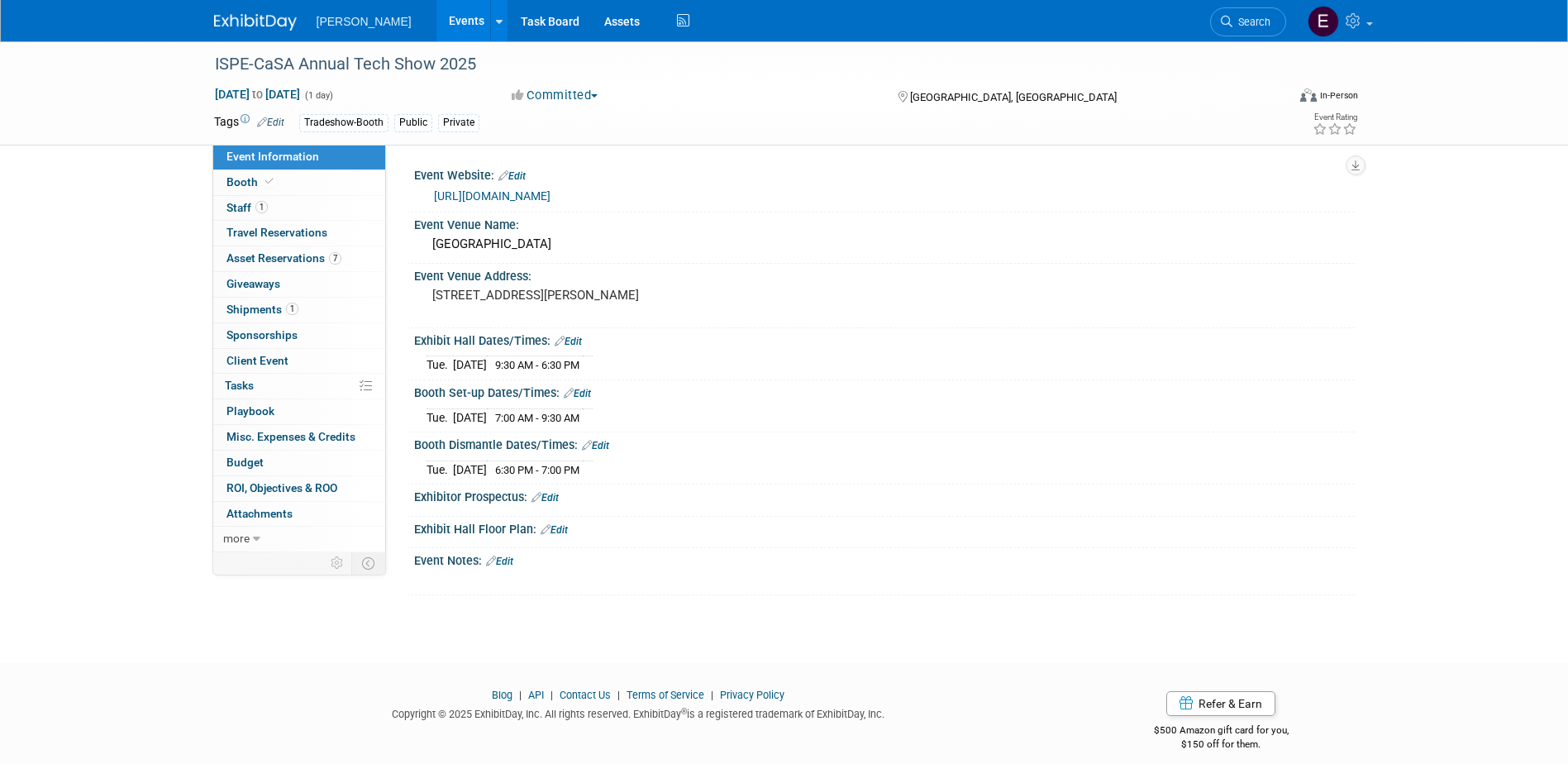
click at [304, 210] on link "1 Staff 1" at bounding box center [299, 208] width 172 height 25
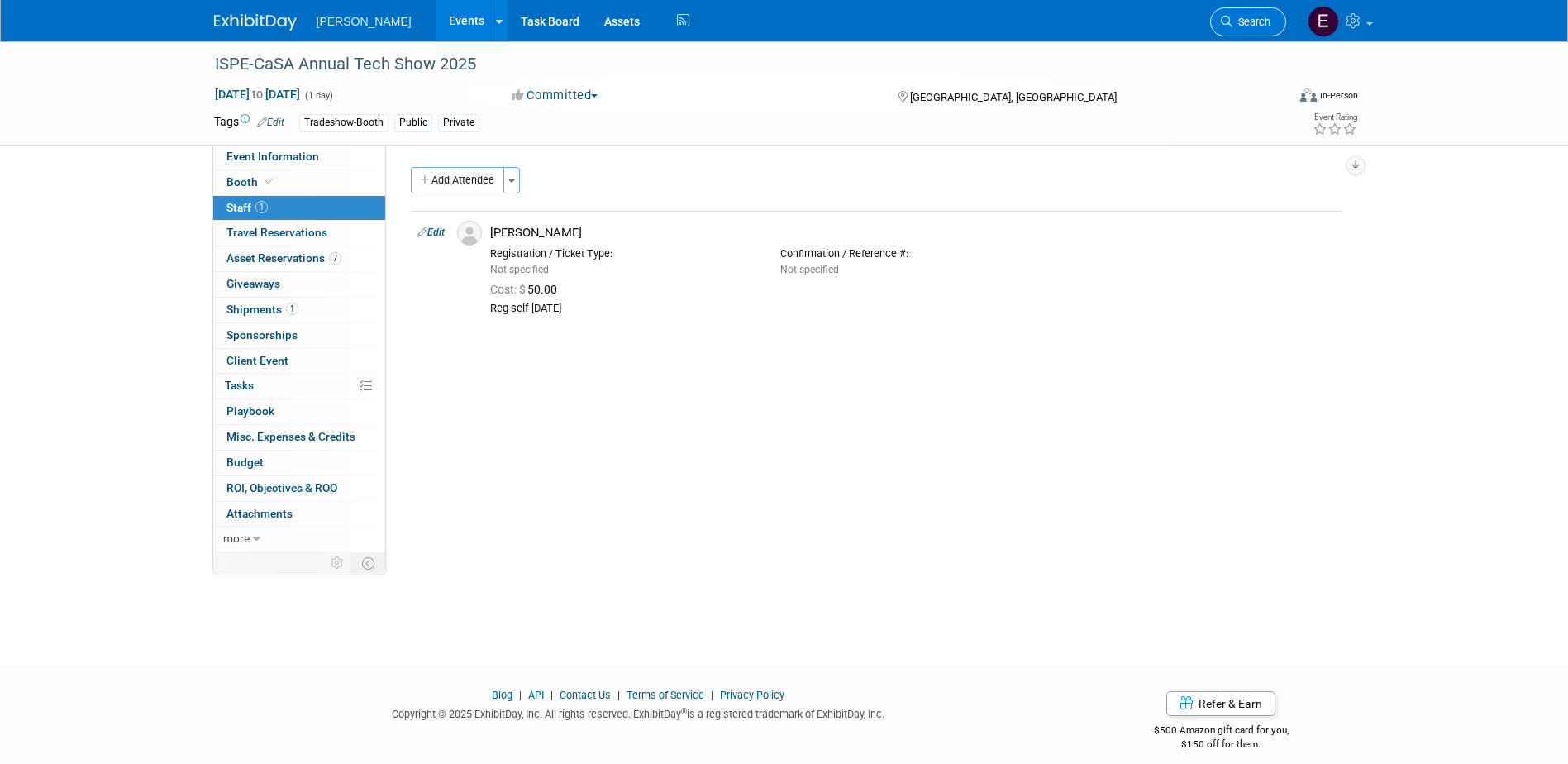
click at [1261, 19] on span "Search" at bounding box center [1251, 21] width 38 height 12
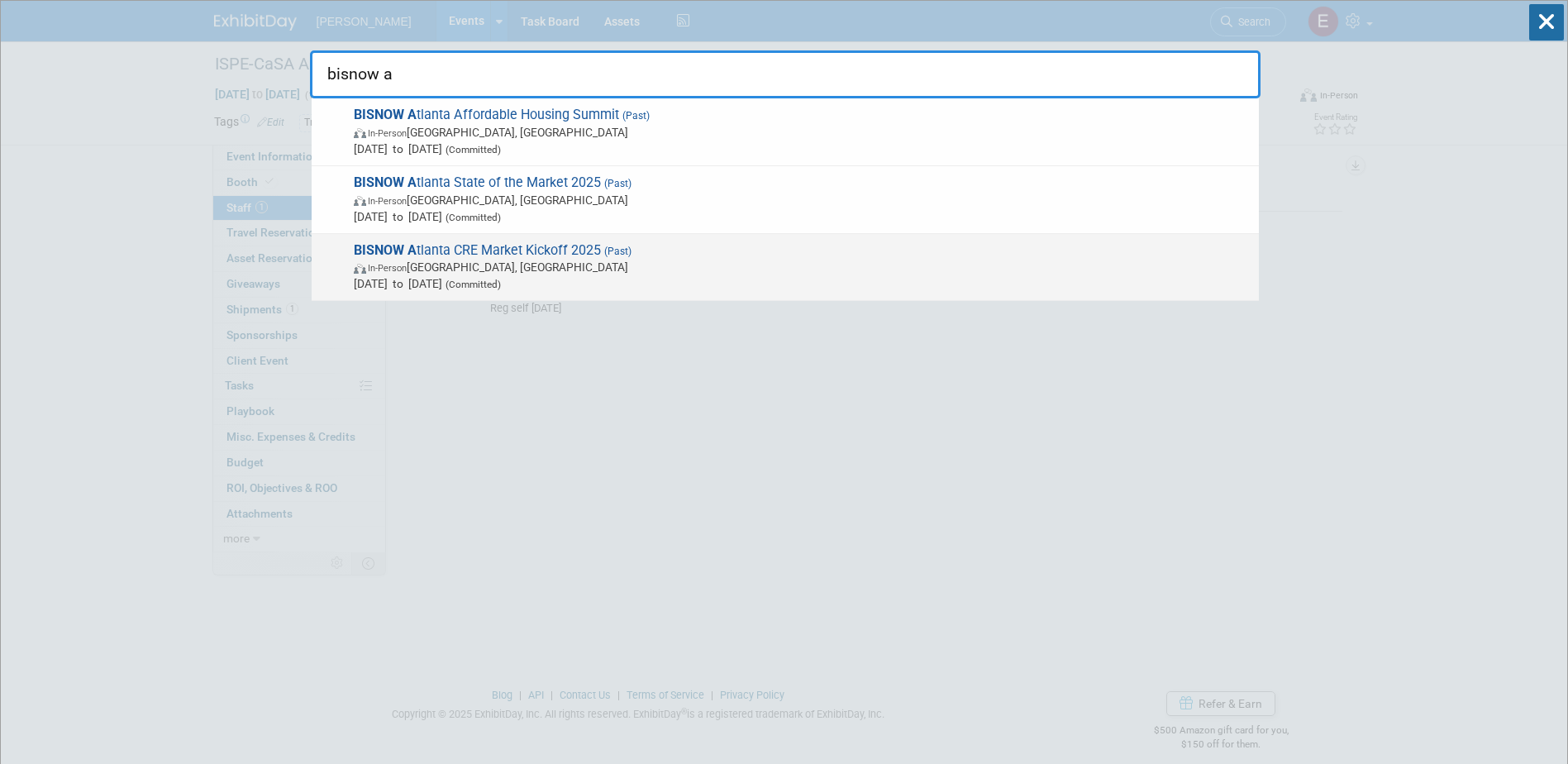
type input "bisnow a"
click at [641, 255] on span "BISNOW A tlanta CRE Market Kickoff 2025 (Past) In-Person Atlanta, GA Feb 18, 20…" at bounding box center [799, 267] width 902 height 50
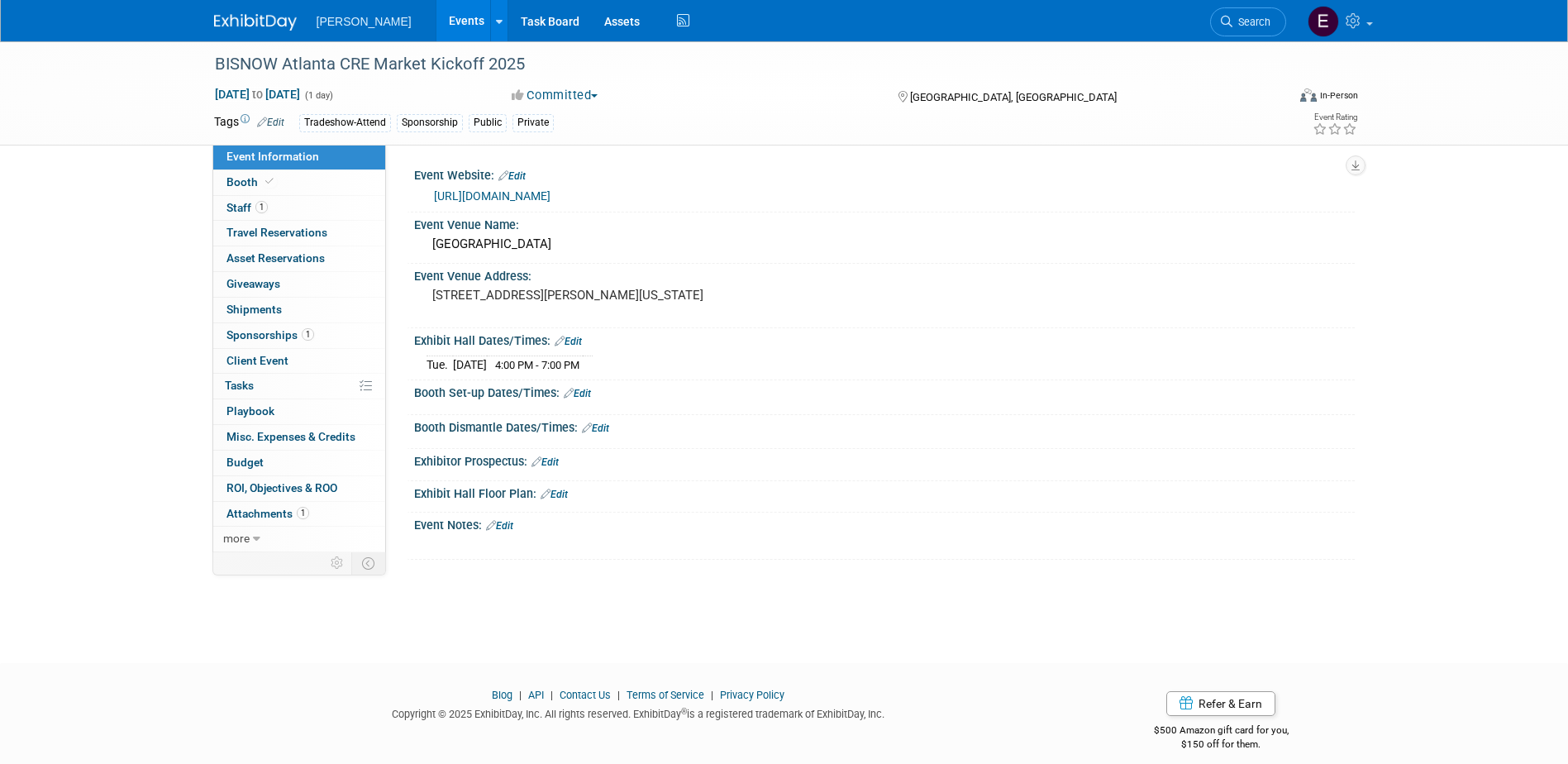
click at [317, 337] on link "1 Sponsorships 1" at bounding box center [299, 336] width 172 height 25
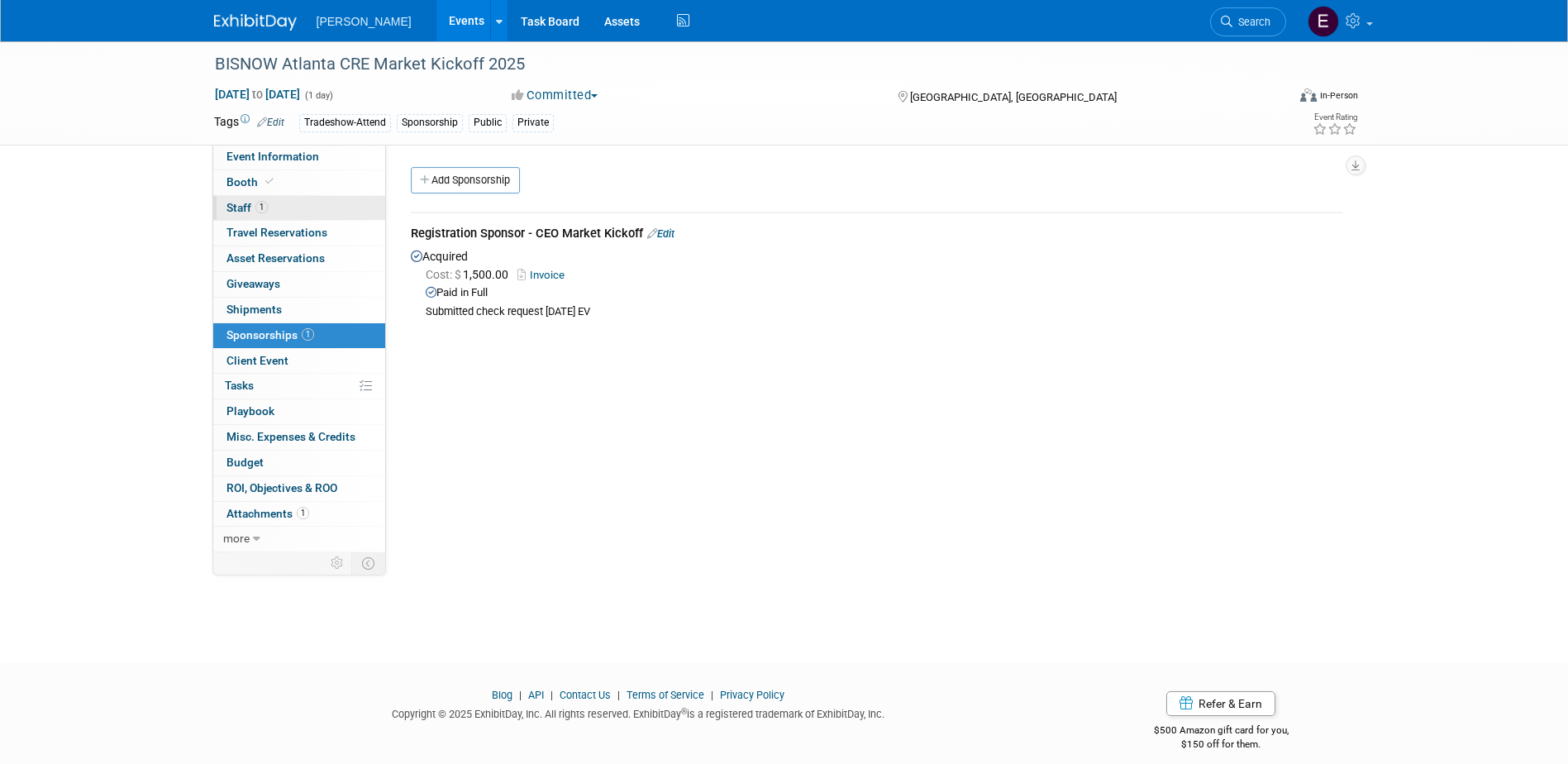
click at [271, 213] on link "1 Staff 1" at bounding box center [299, 208] width 172 height 25
